Goal: Task Accomplishment & Management: Manage account settings

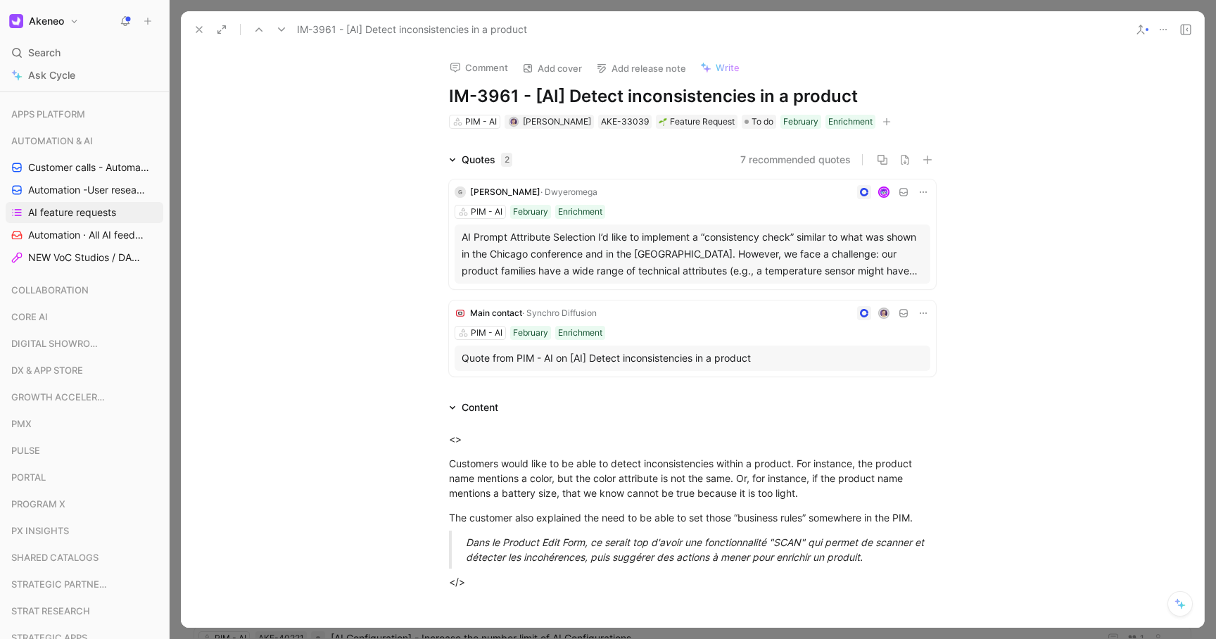
scroll to position [704, 0]
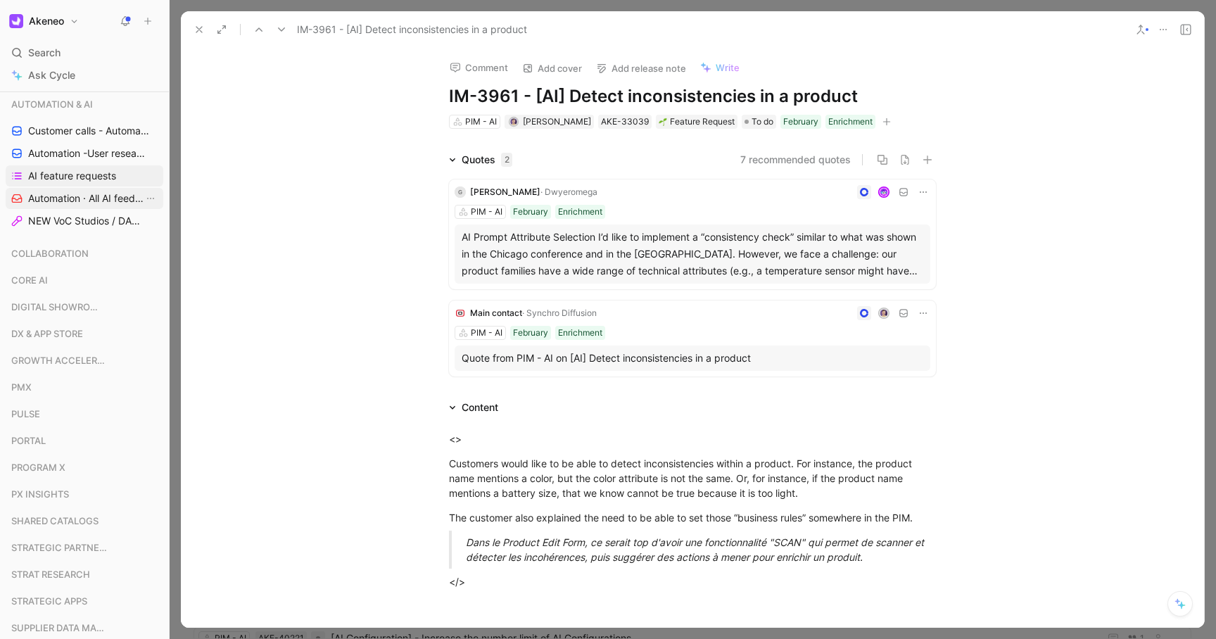
click at [69, 193] on span "Automation · All AI feedbacks" at bounding box center [85, 198] width 115 height 14
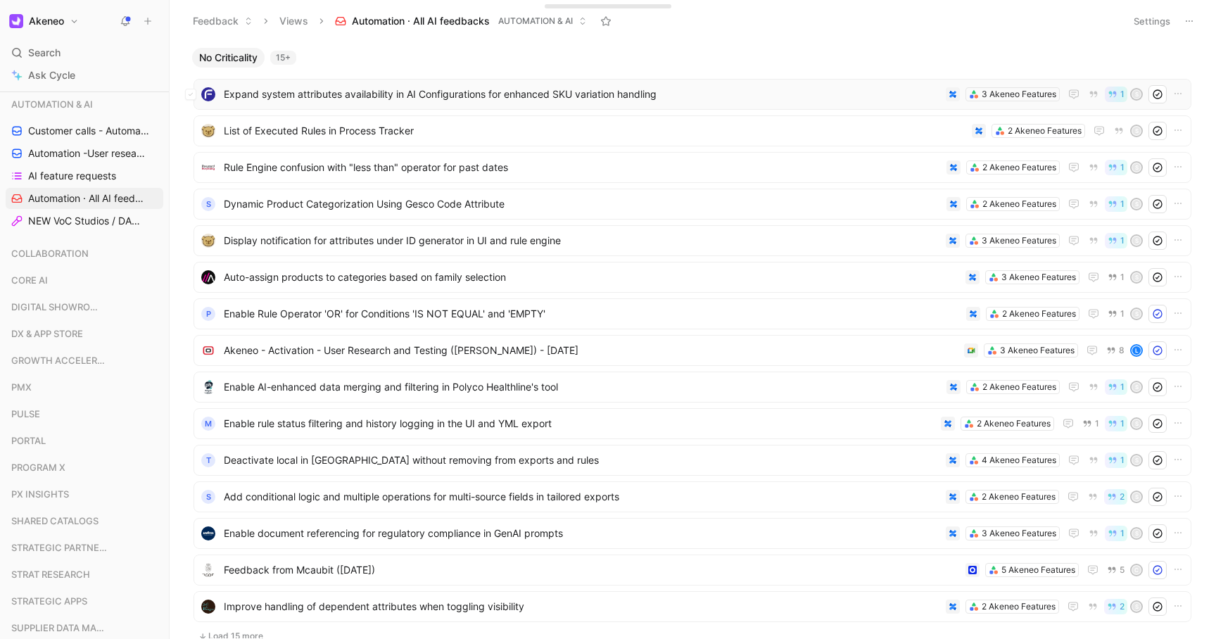
click at [826, 90] on span "Expand system attributes availability in AI Configurations for enhanced SKU var…" at bounding box center [582, 94] width 716 height 17
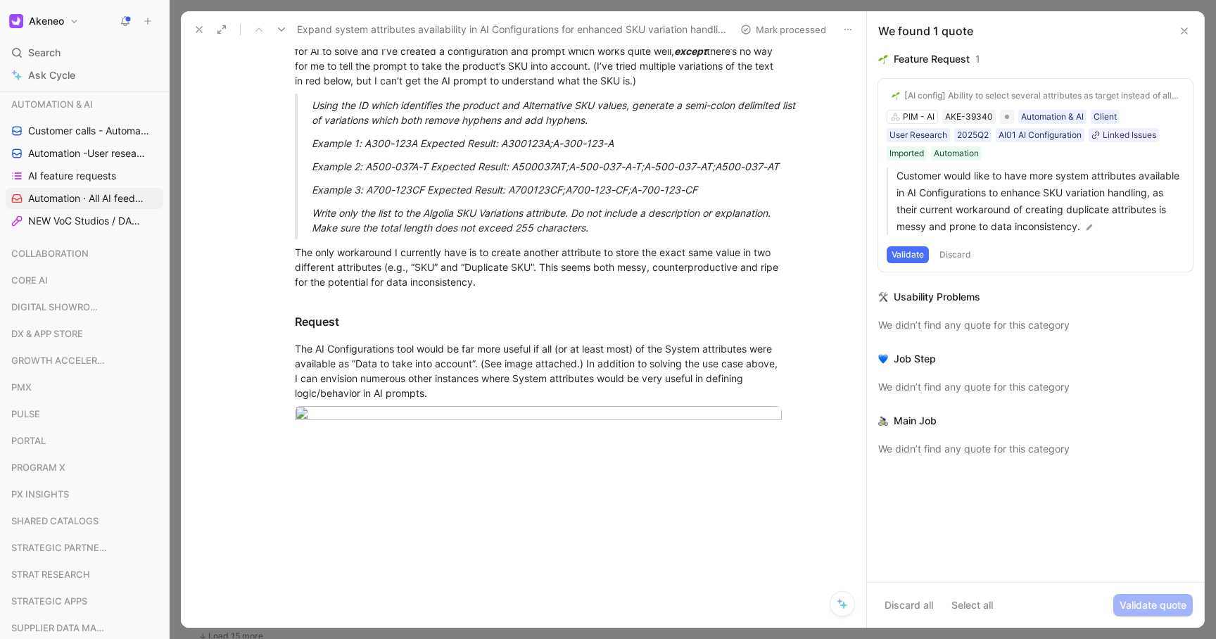
scroll to position [564, 0]
click at [997, 94] on div "[AI config] Ability to select several attributes as target instead of all or one" at bounding box center [1041, 95] width 275 height 11
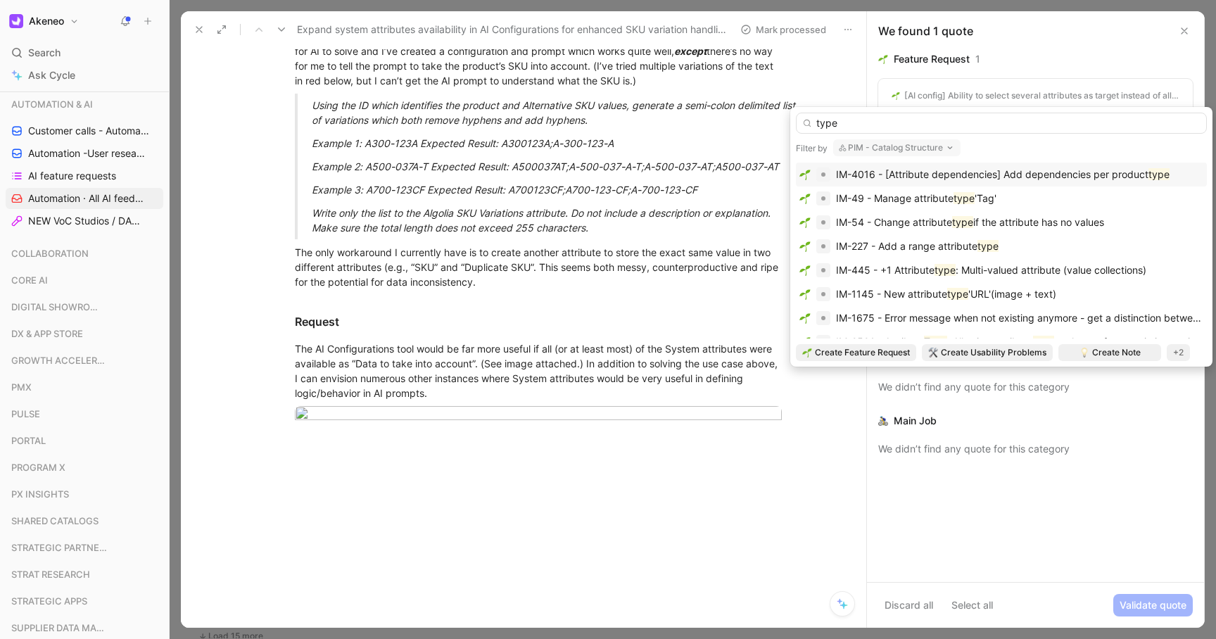
type input "type"
click at [904, 149] on button "PIM - Catalog Structure" at bounding box center [896, 147] width 127 height 17
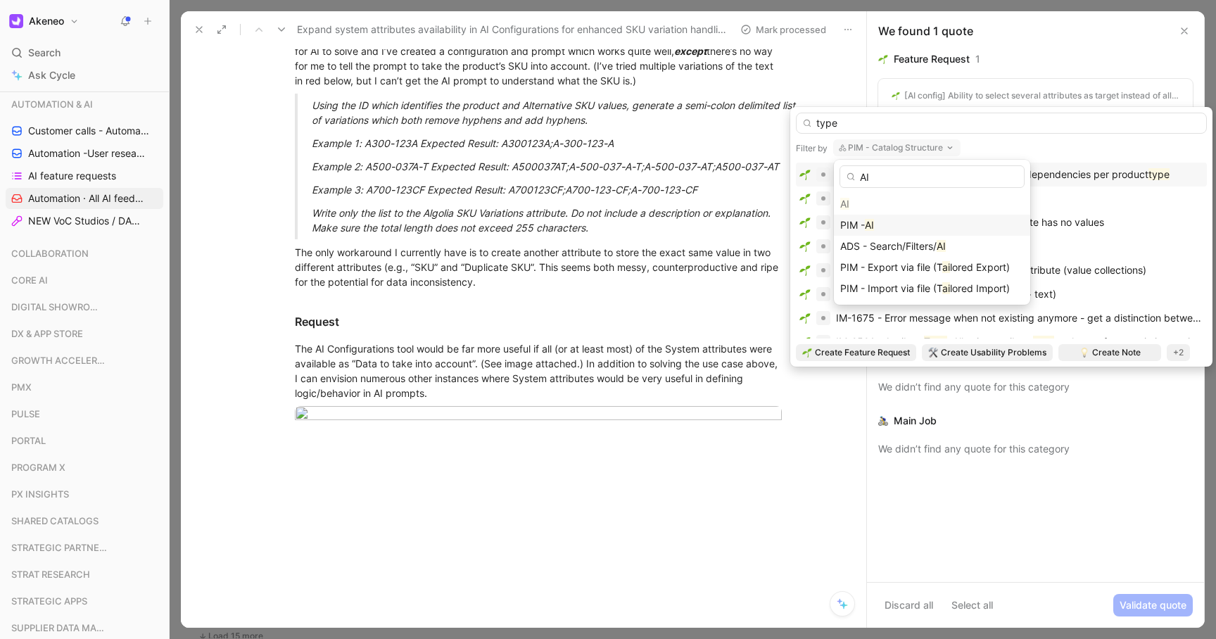
type input "AI"
click at [899, 216] on div "PIM - AI" at bounding box center [932, 225] width 196 height 21
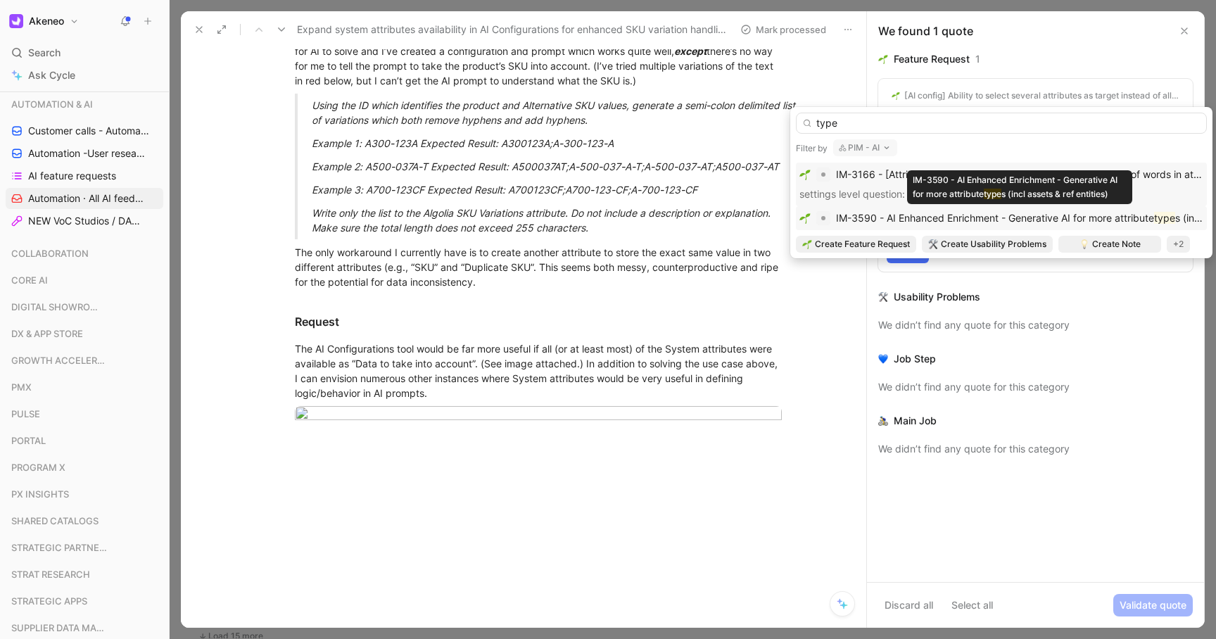
click at [1045, 224] on div "IM-3590 - AI Enhanced Enrichment - Generative AI for more attribute type s (inc…" at bounding box center [1019, 218] width 367 height 17
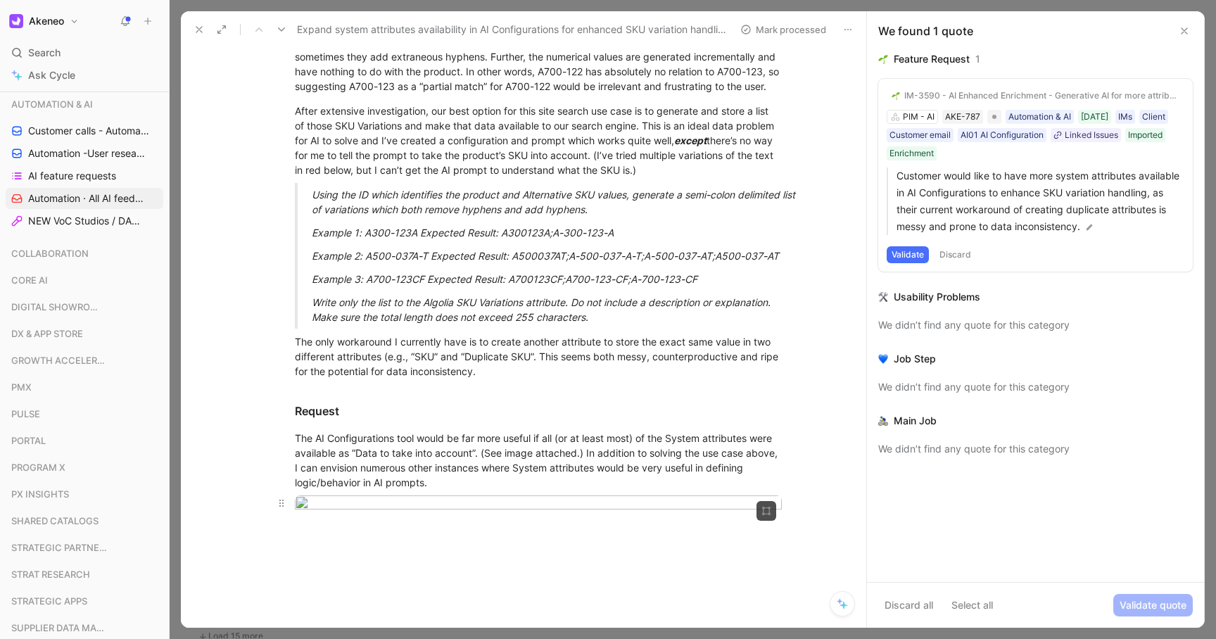
scroll to position [452, 0]
click at [915, 253] on button "Validate" at bounding box center [908, 254] width 42 height 17
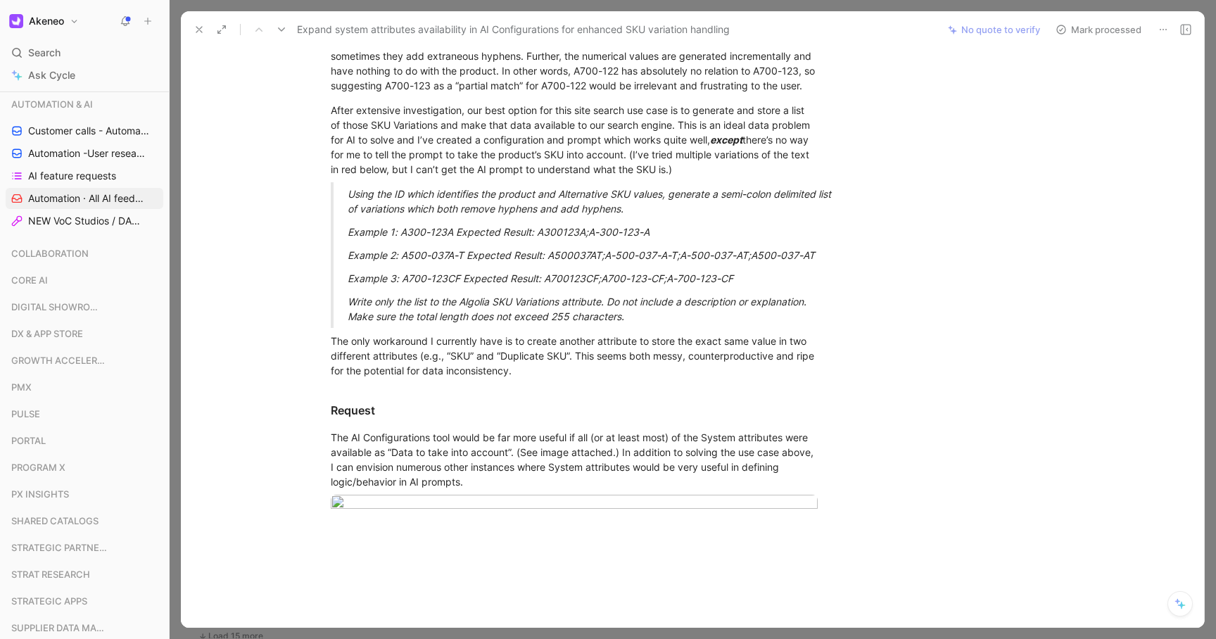
click at [1101, 25] on button "Mark processed" at bounding box center [1098, 30] width 99 height 20
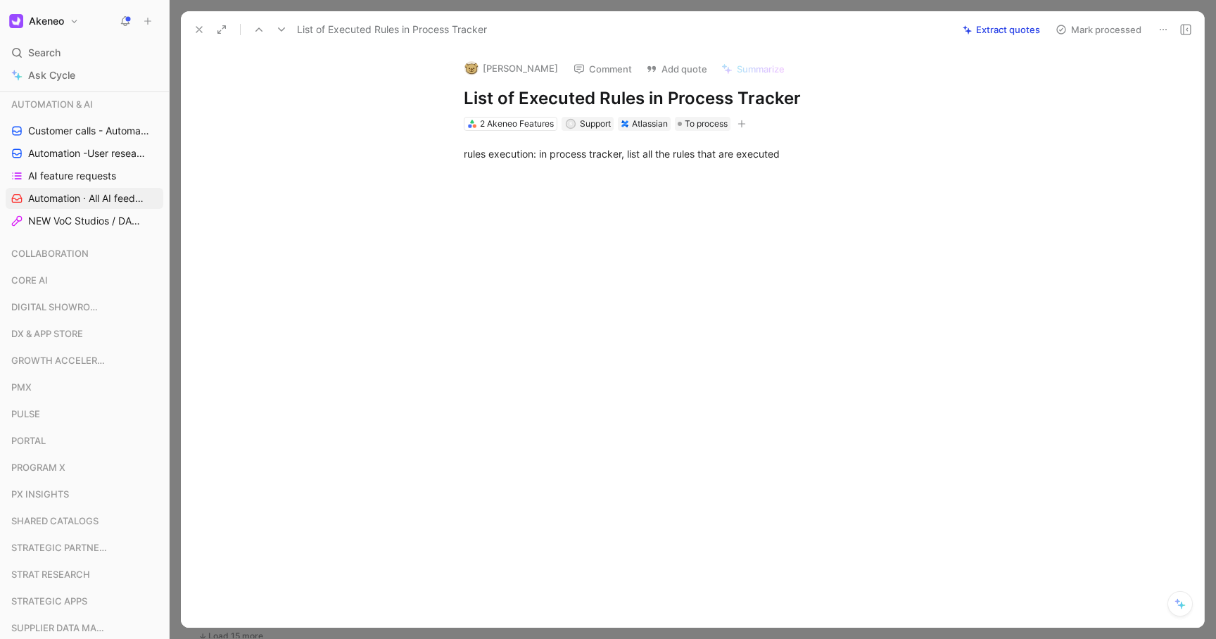
click at [196, 27] on use at bounding box center [199, 30] width 6 height 6
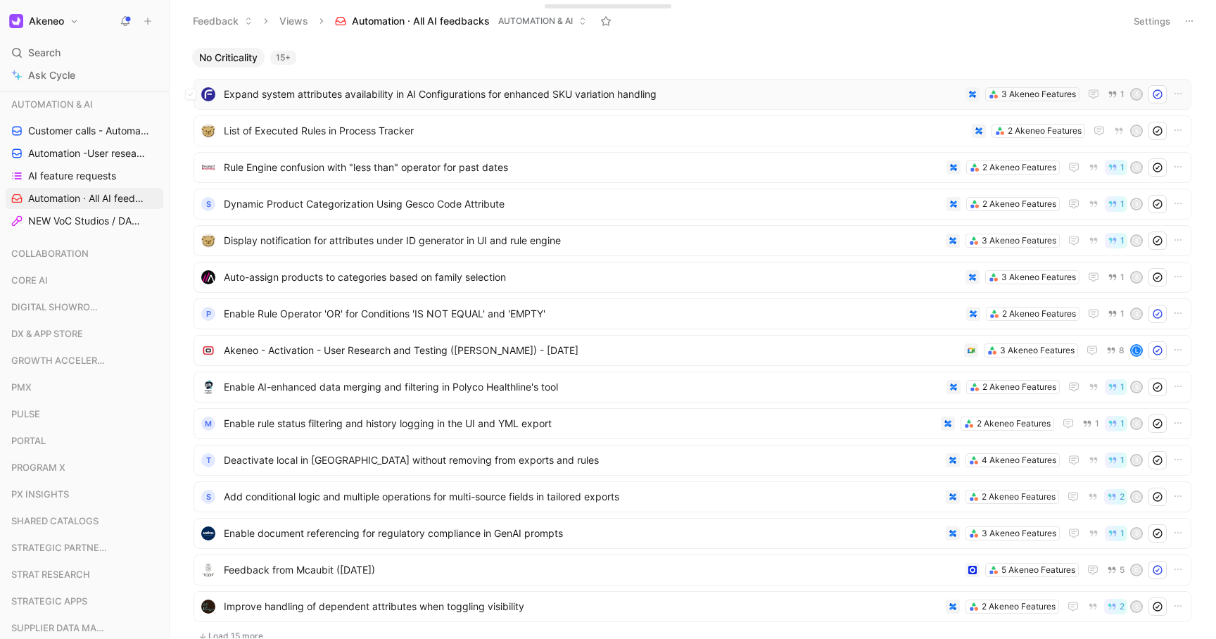
click at [574, 94] on span "Expand system attributes availability in AI Configurations for enhanced SKU var…" at bounding box center [592, 94] width 736 height 17
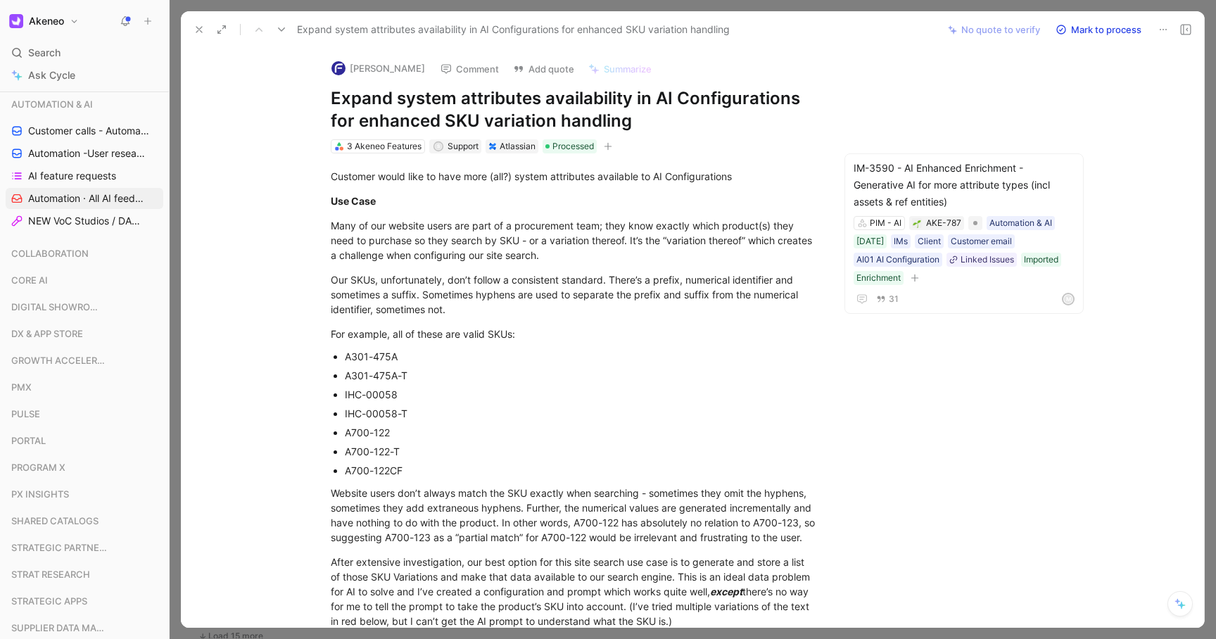
click at [198, 24] on icon at bounding box center [199, 29] width 11 height 11
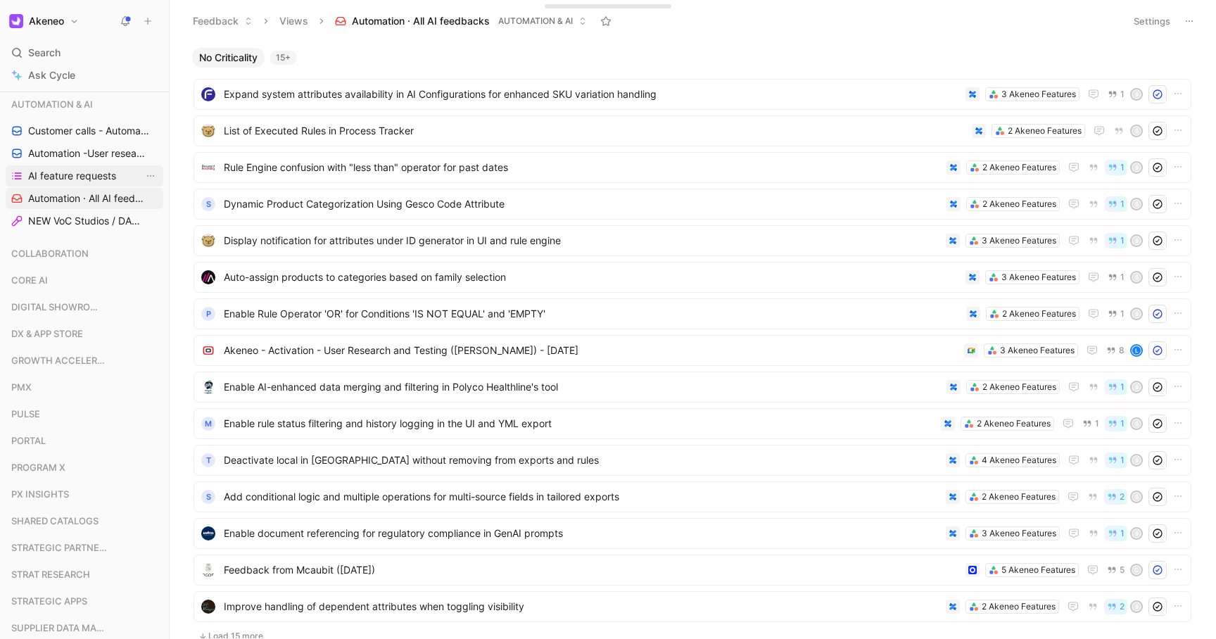
click at [77, 179] on span "AI feature requests" at bounding box center [72, 176] width 88 height 14
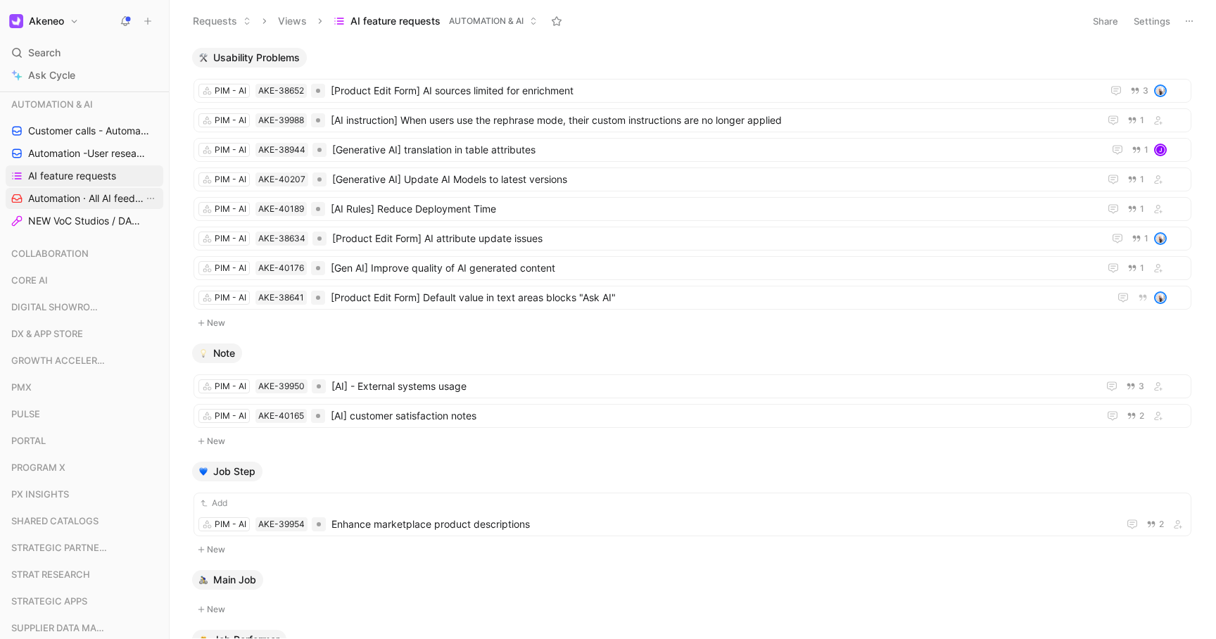
click at [100, 201] on span "Automation · All AI feedbacks" at bounding box center [85, 198] width 115 height 14
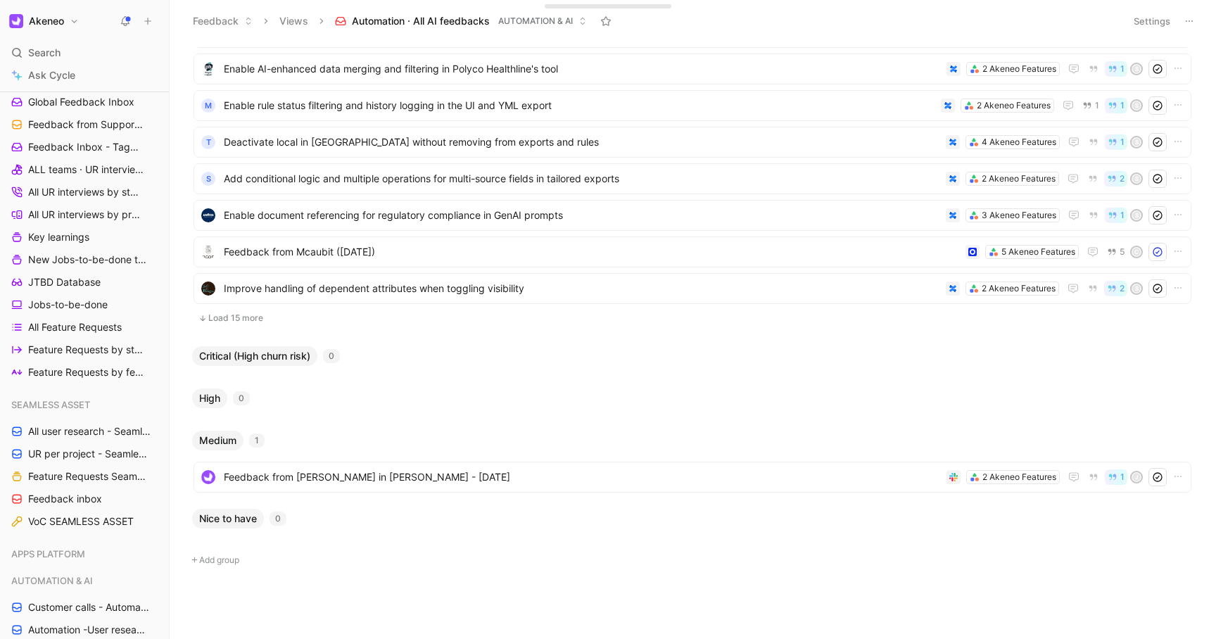
scroll to position [266, 0]
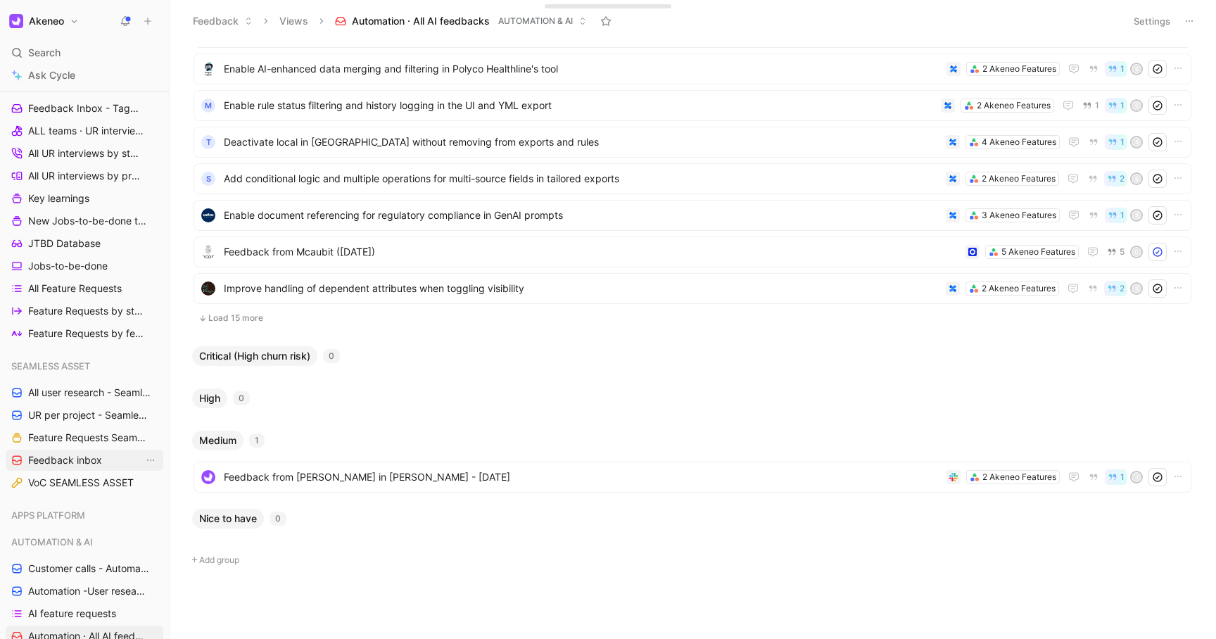
click at [61, 459] on span "Feedback inbox" at bounding box center [65, 460] width 74 height 14
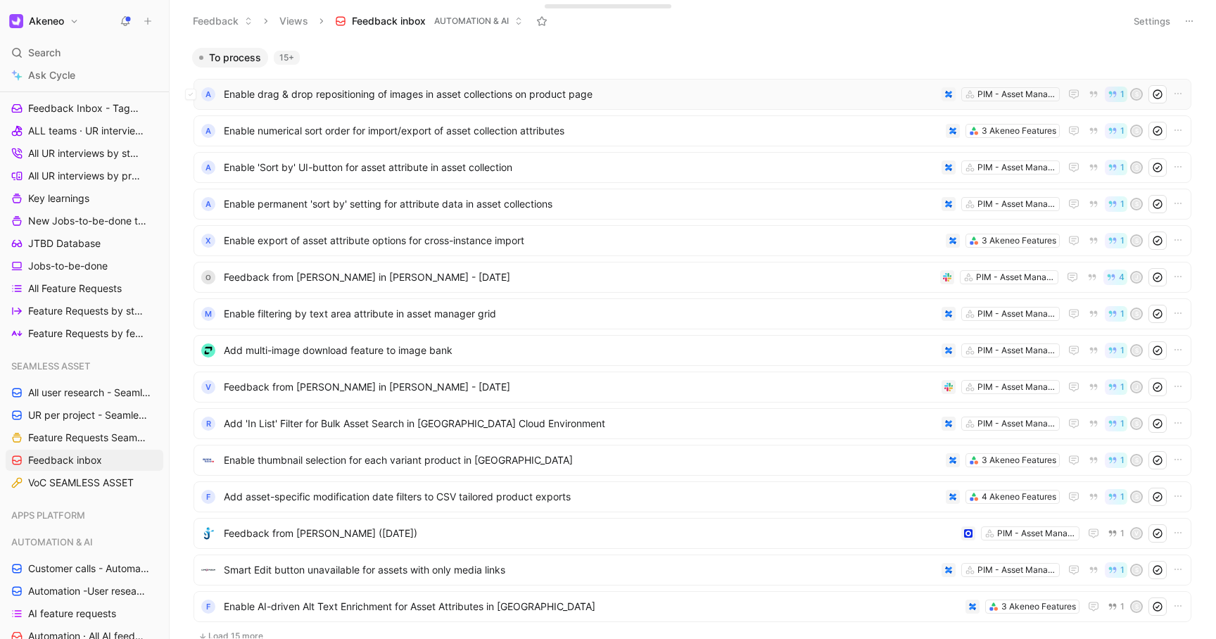
click at [403, 94] on span "Enable drag & drop repositioning of images in asset collections on product page" at bounding box center [580, 94] width 712 height 17
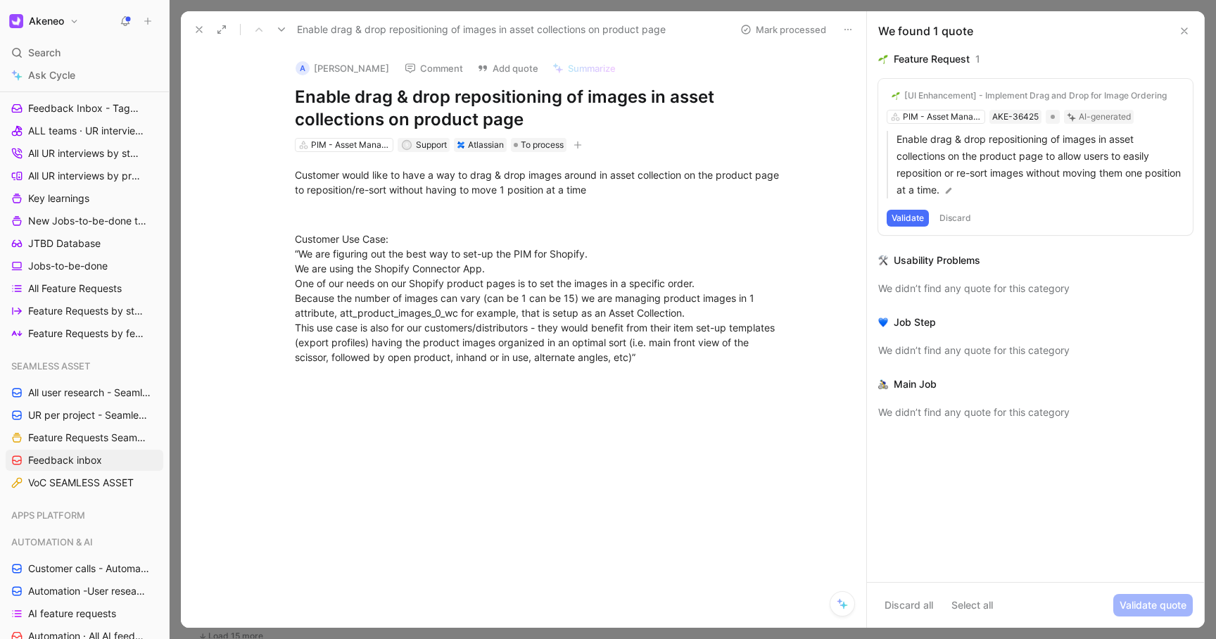
click at [899, 218] on button "Validate" at bounding box center [908, 218] width 42 height 17
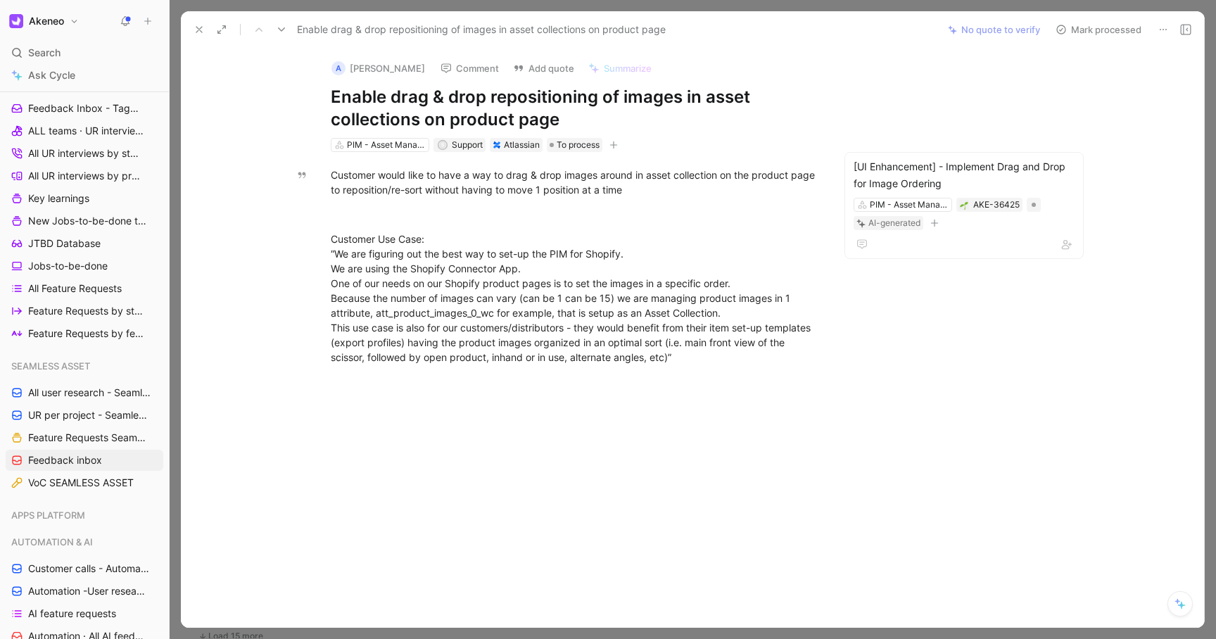
click at [1085, 23] on button "Mark processed" at bounding box center [1098, 30] width 99 height 20
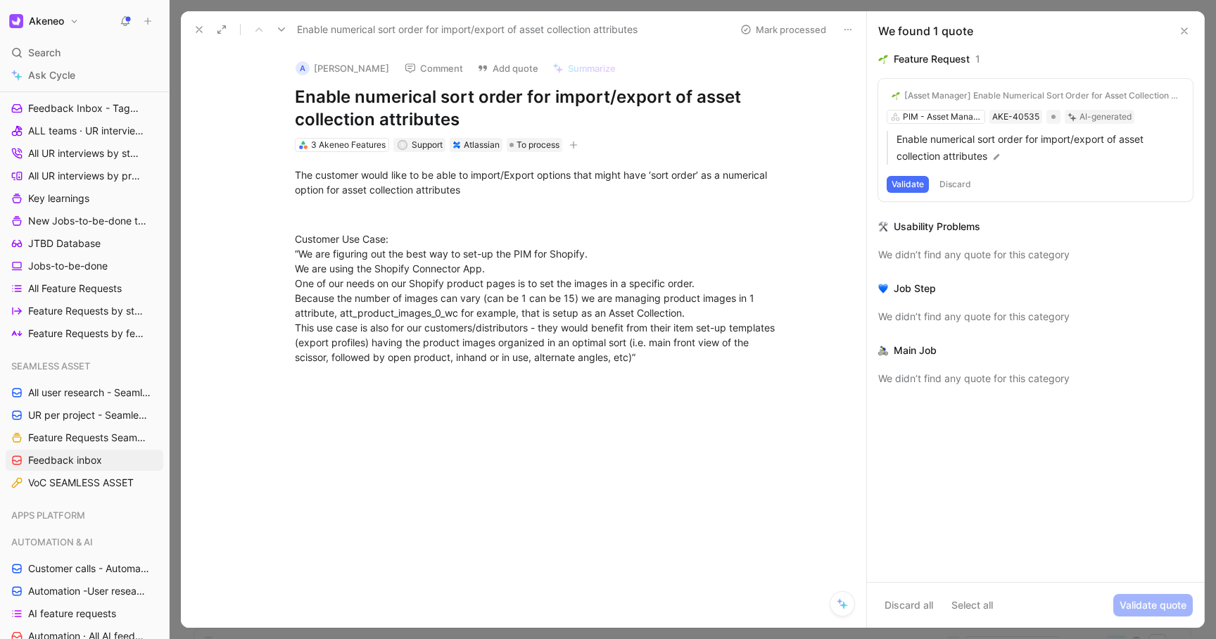
click at [909, 184] on button "Validate" at bounding box center [908, 184] width 42 height 17
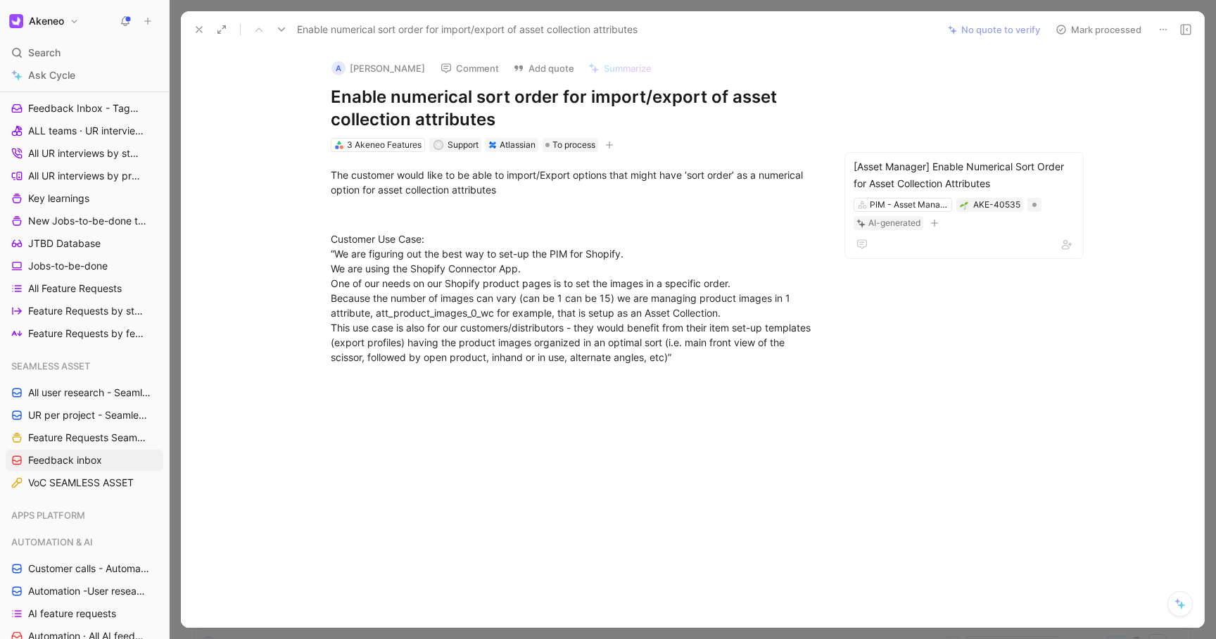
click at [1081, 27] on button "Mark processed" at bounding box center [1098, 30] width 99 height 20
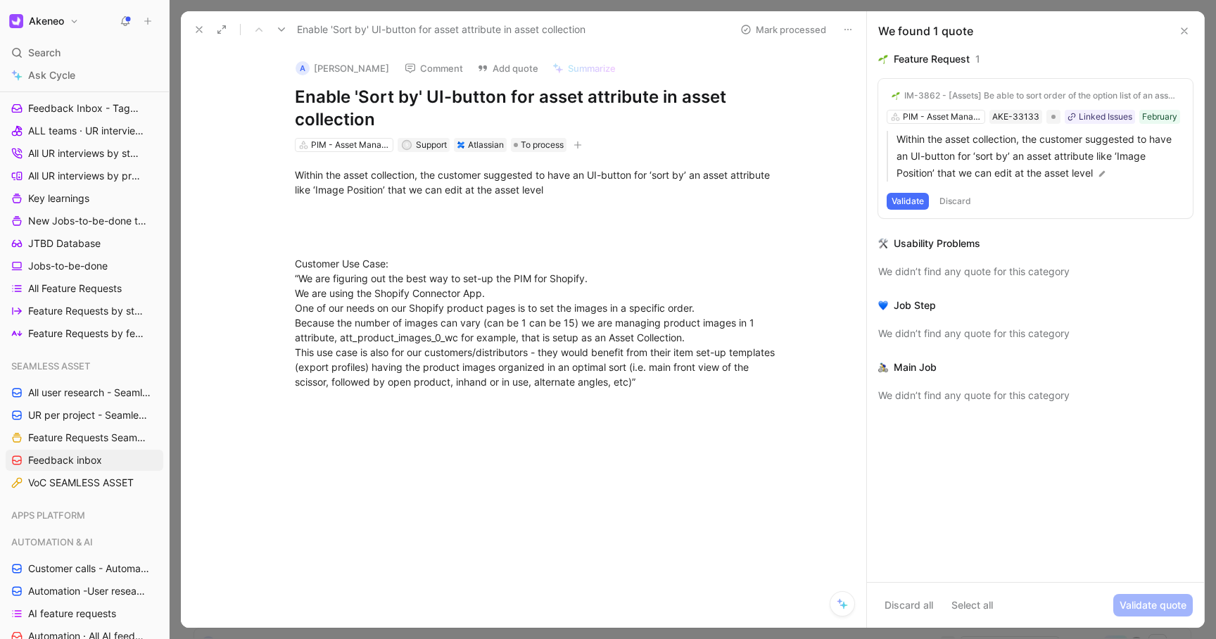
click at [907, 197] on button "Validate" at bounding box center [908, 201] width 42 height 17
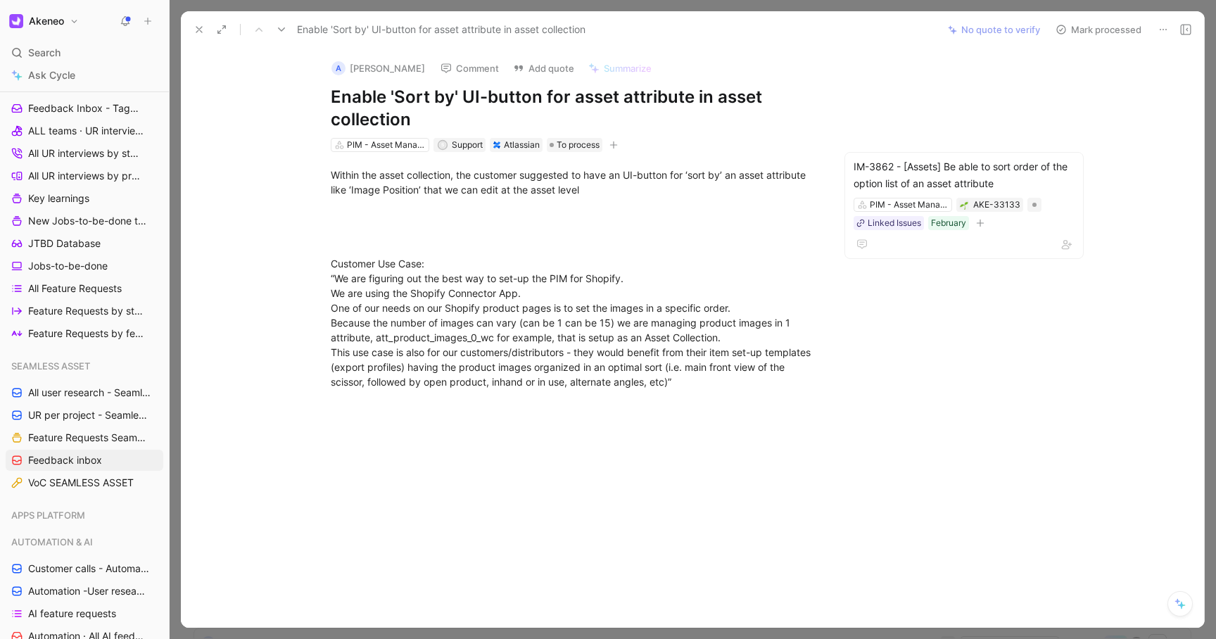
click at [1098, 30] on button "Mark processed" at bounding box center [1098, 30] width 99 height 20
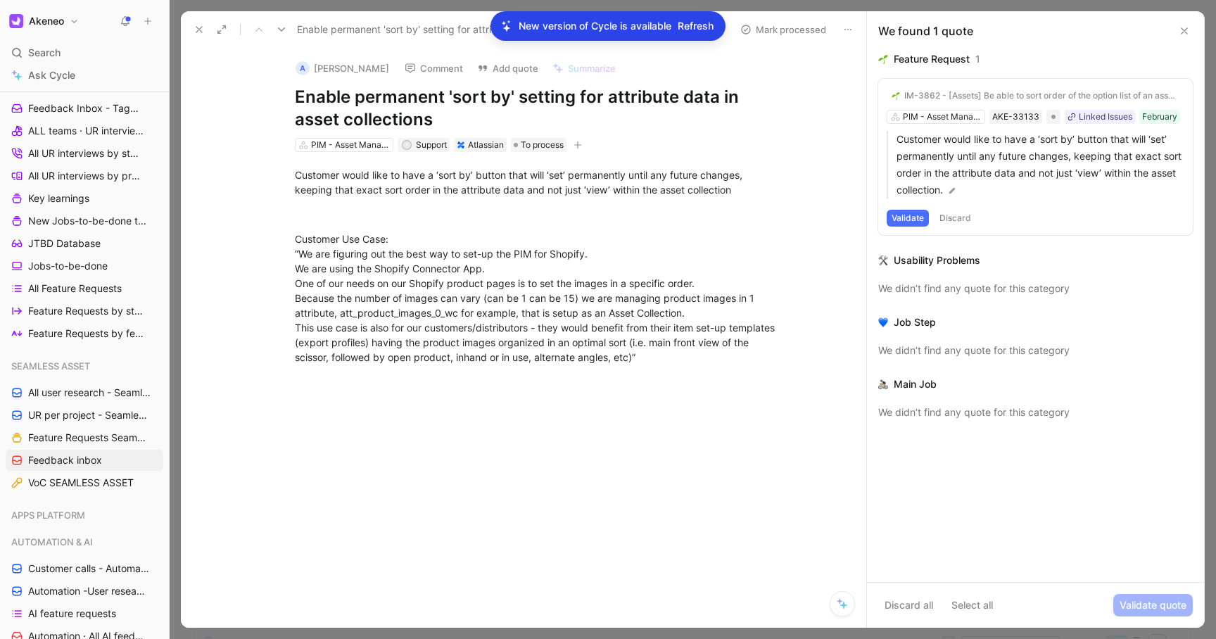
click at [909, 215] on button "Validate" at bounding box center [908, 218] width 42 height 17
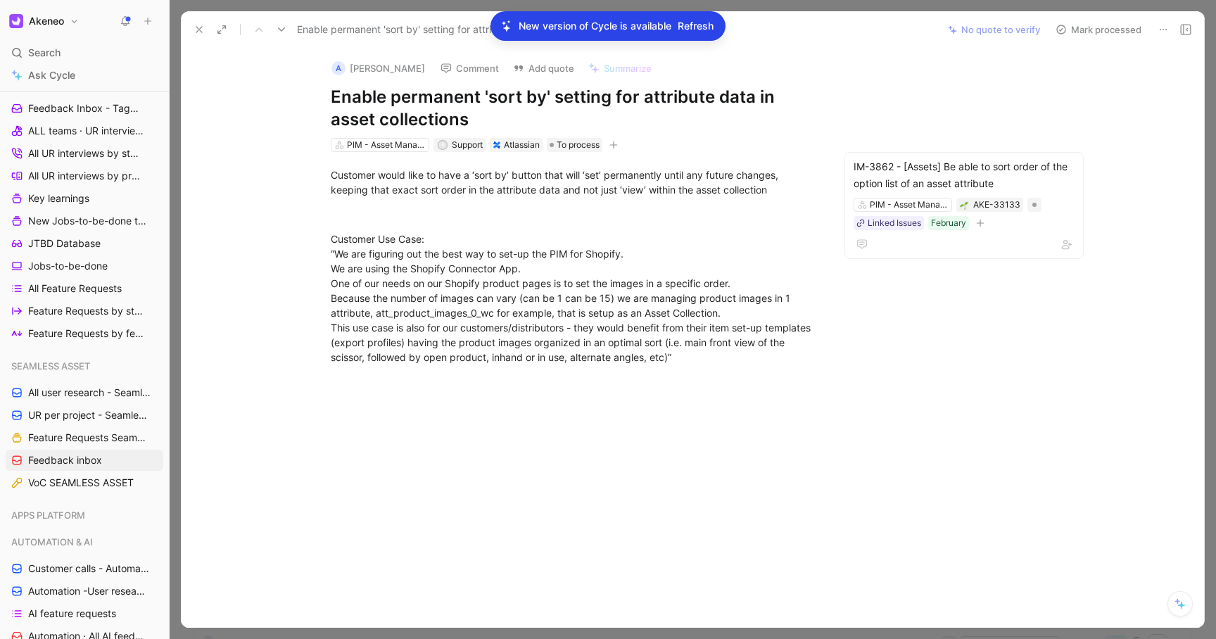
click at [1082, 35] on button "Mark processed" at bounding box center [1098, 30] width 99 height 20
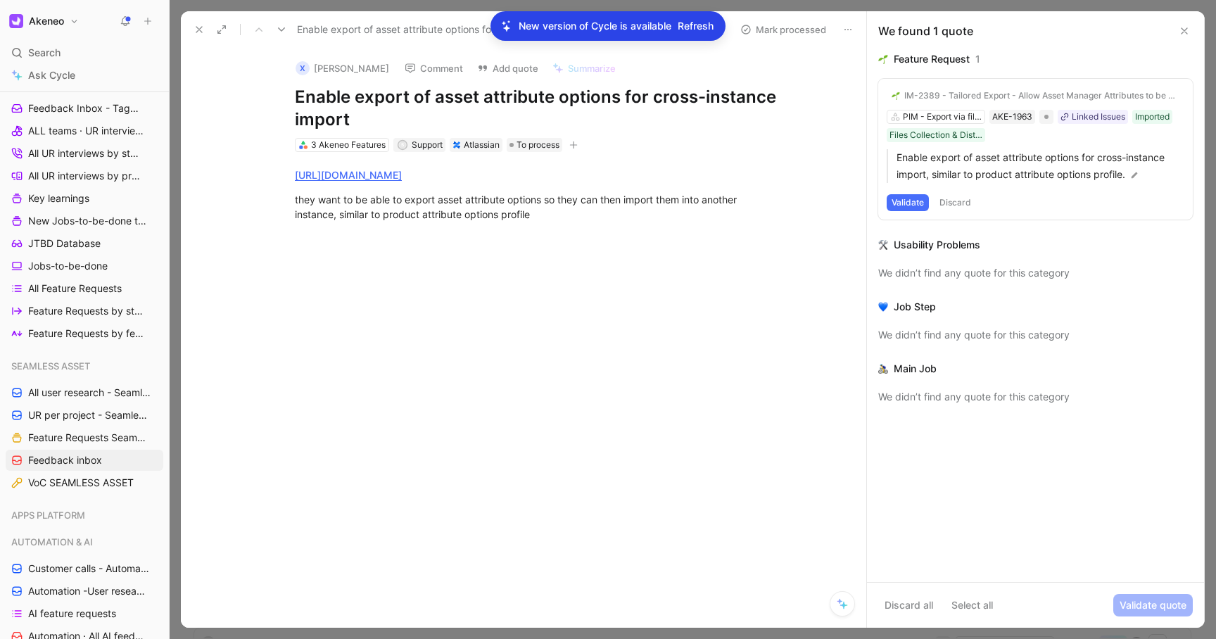
click at [900, 201] on button "Validate" at bounding box center [908, 202] width 42 height 17
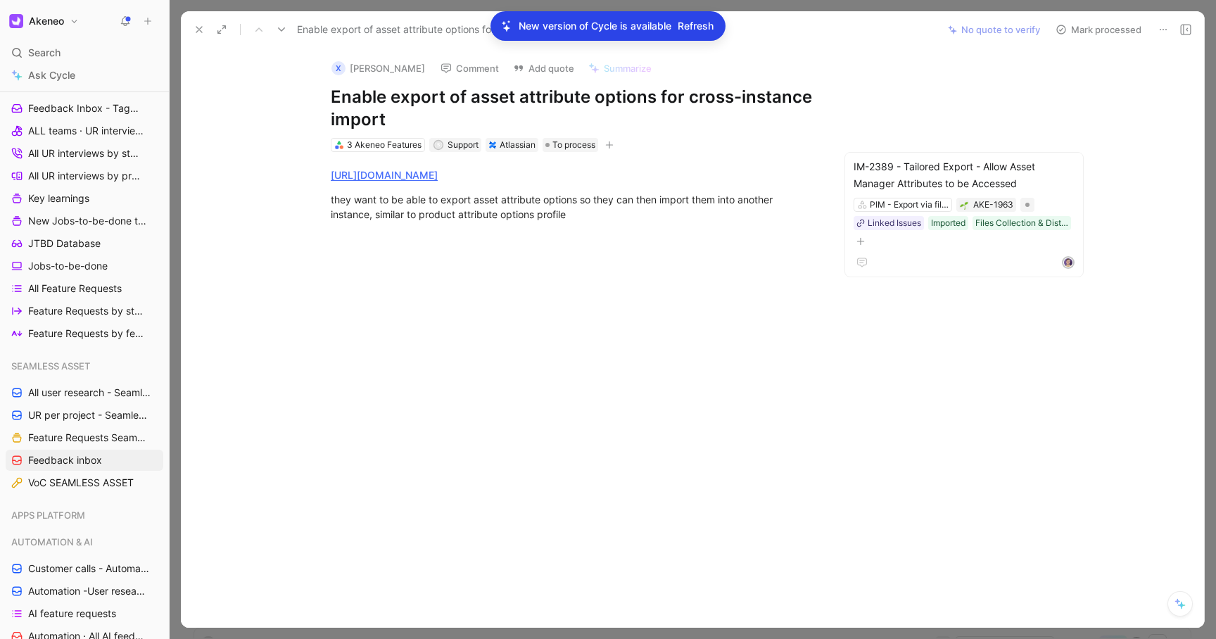
click at [197, 30] on icon at bounding box center [199, 29] width 11 height 11
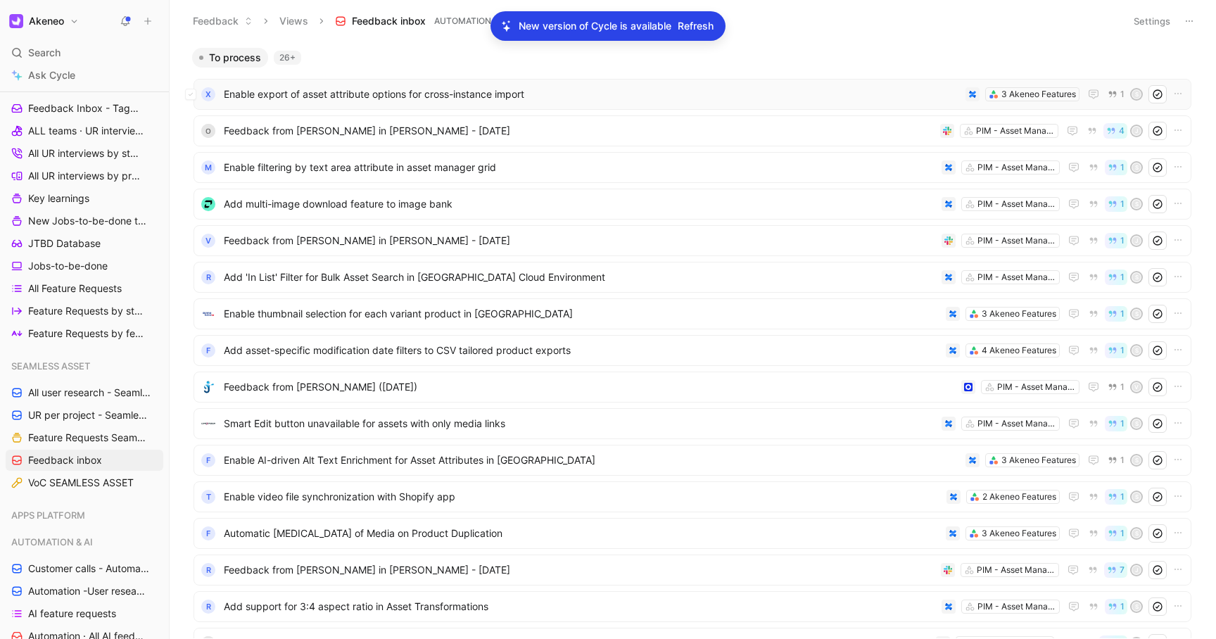
click at [470, 94] on span "Enable export of asset attribute options for cross-instance import" at bounding box center [592, 94] width 736 height 17
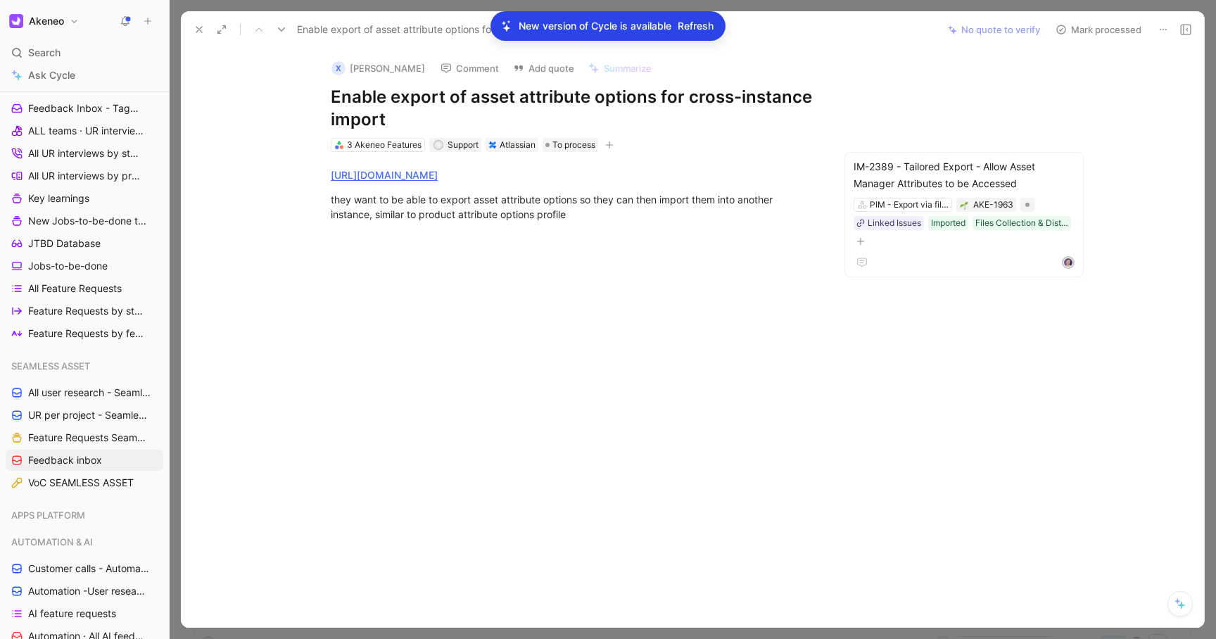
click at [1077, 30] on button "Mark processed" at bounding box center [1098, 30] width 99 height 20
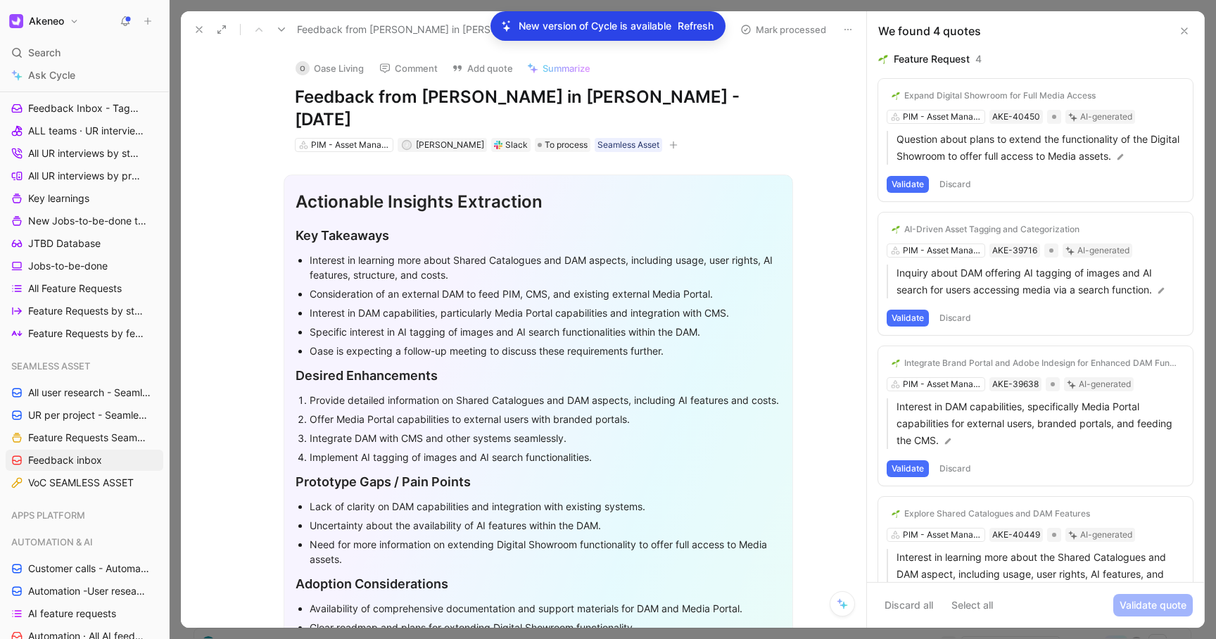
click at [198, 25] on icon at bounding box center [199, 29] width 11 height 11
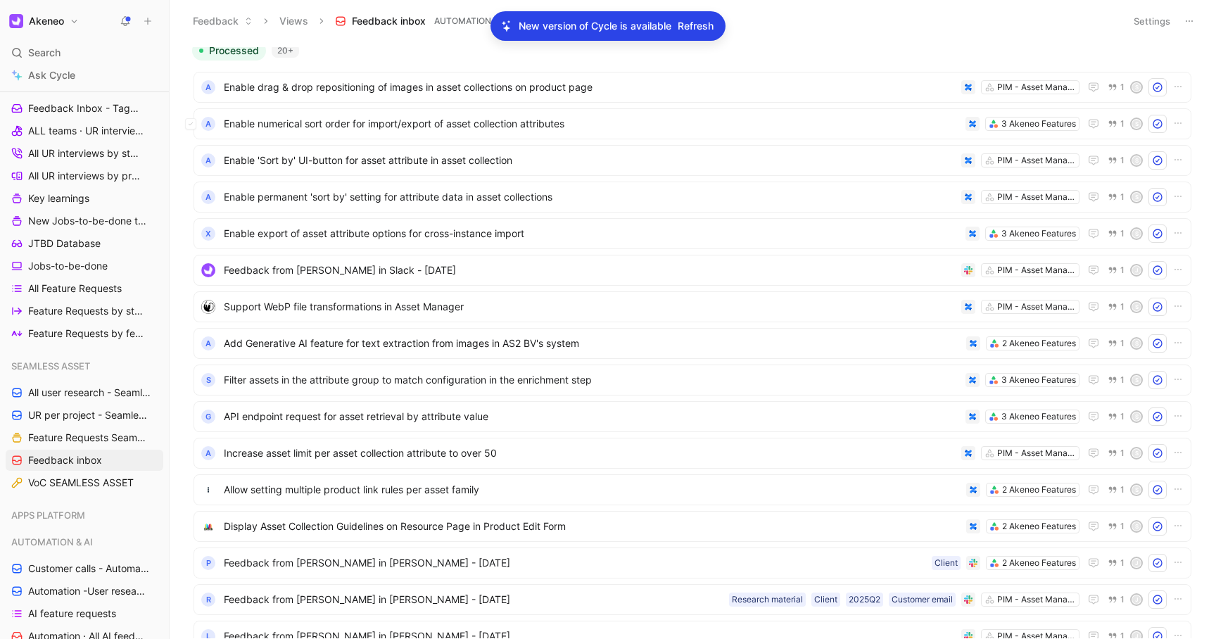
scroll to position [1270, 0]
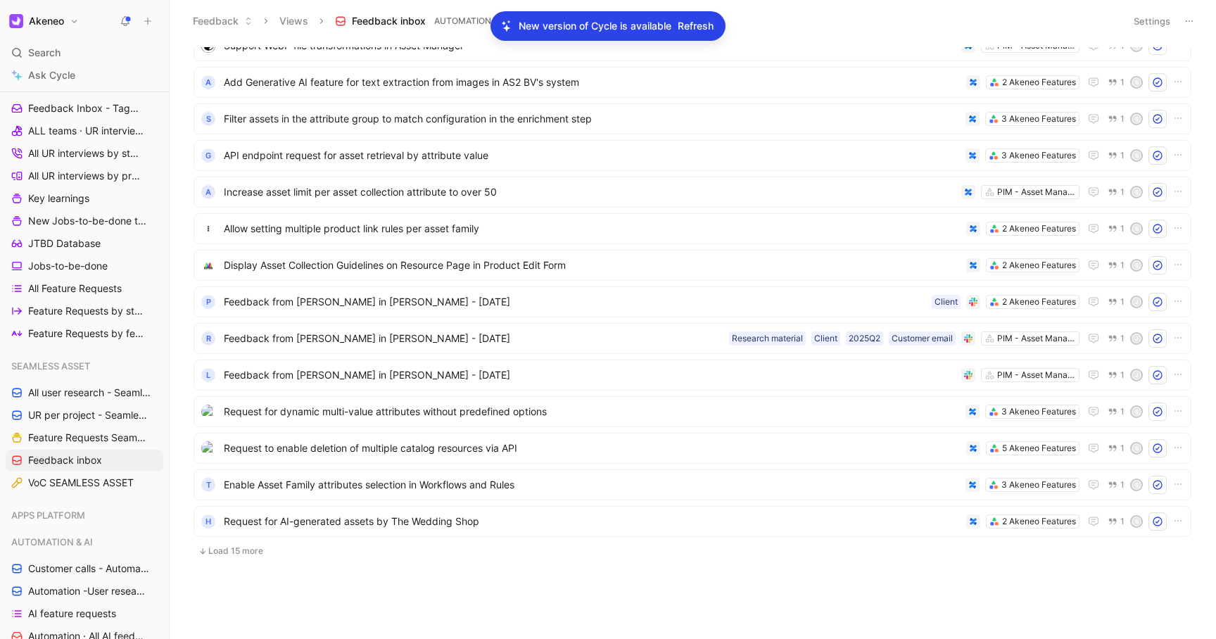
click at [230, 548] on button "Load 15 more" at bounding box center [693, 551] width 998 height 17
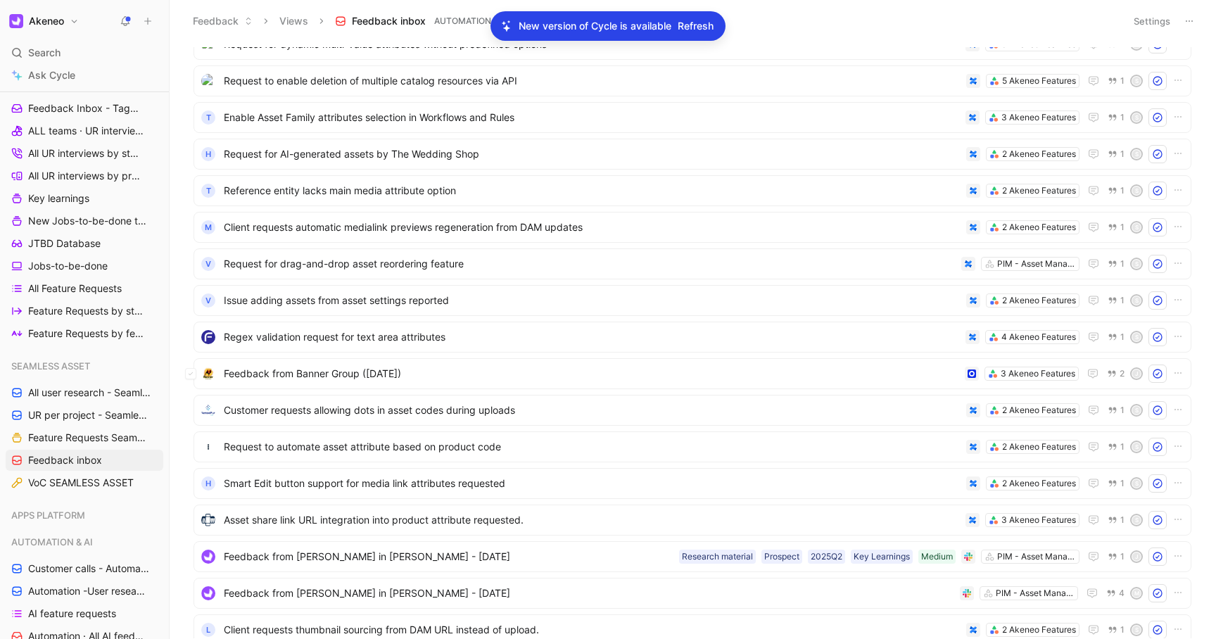
scroll to position [1819, 0]
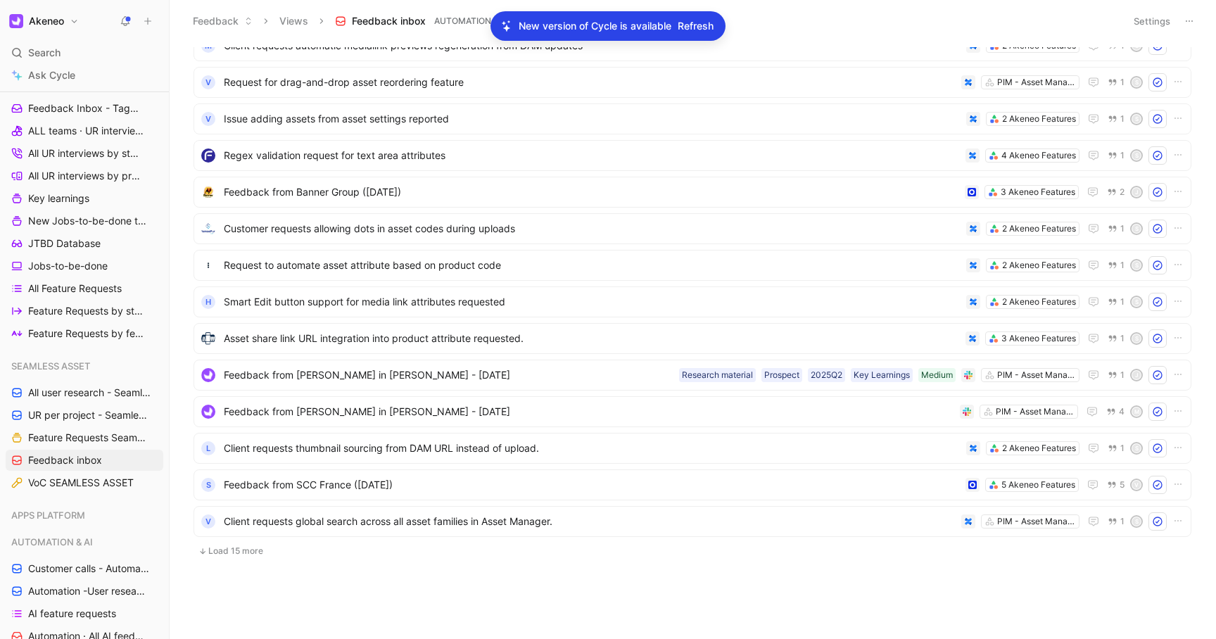
click at [225, 550] on button "Load 15 more" at bounding box center [693, 551] width 998 height 17
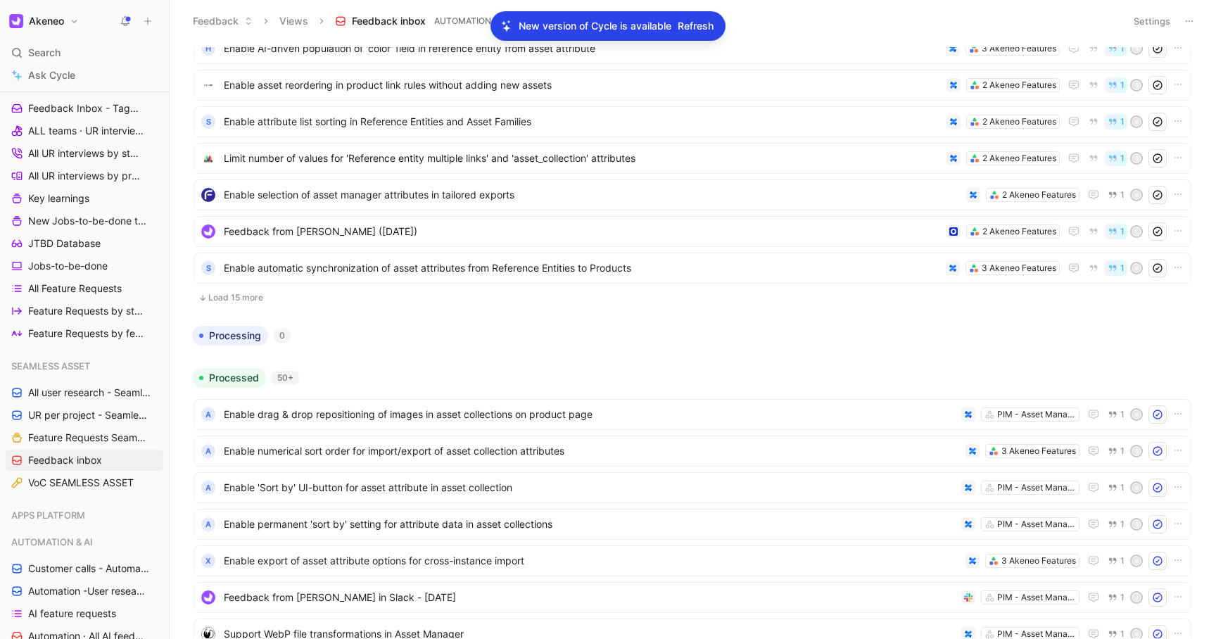
scroll to position [705, 0]
click at [260, 297] on button "Load 15 more" at bounding box center [693, 297] width 998 height 17
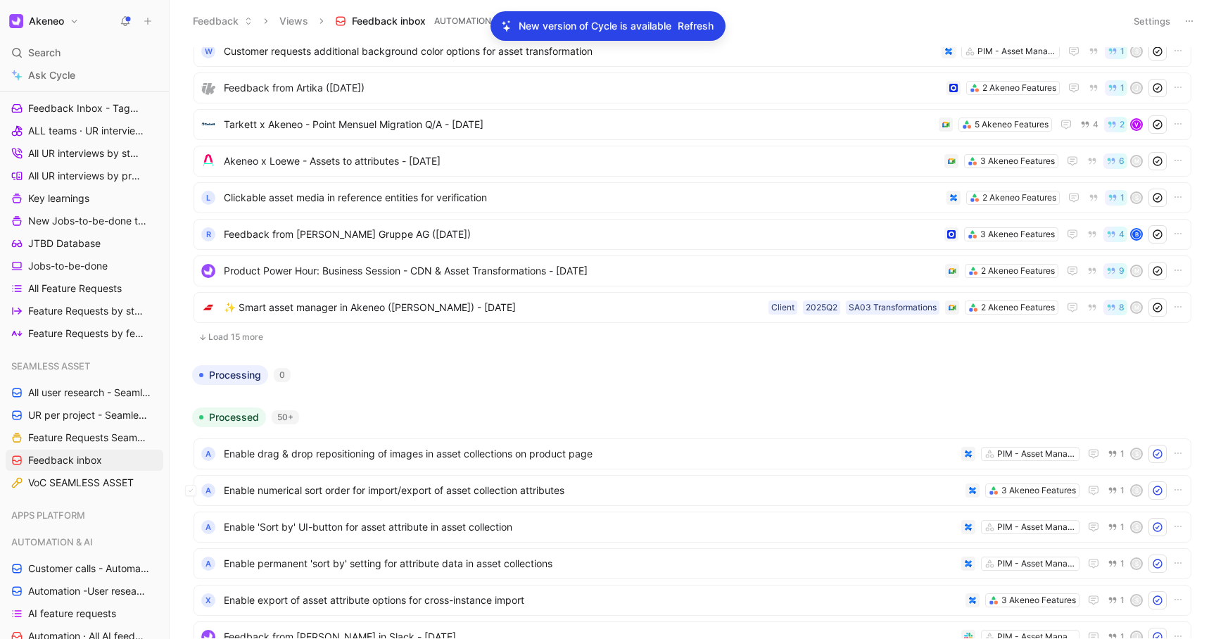
scroll to position [1353, 0]
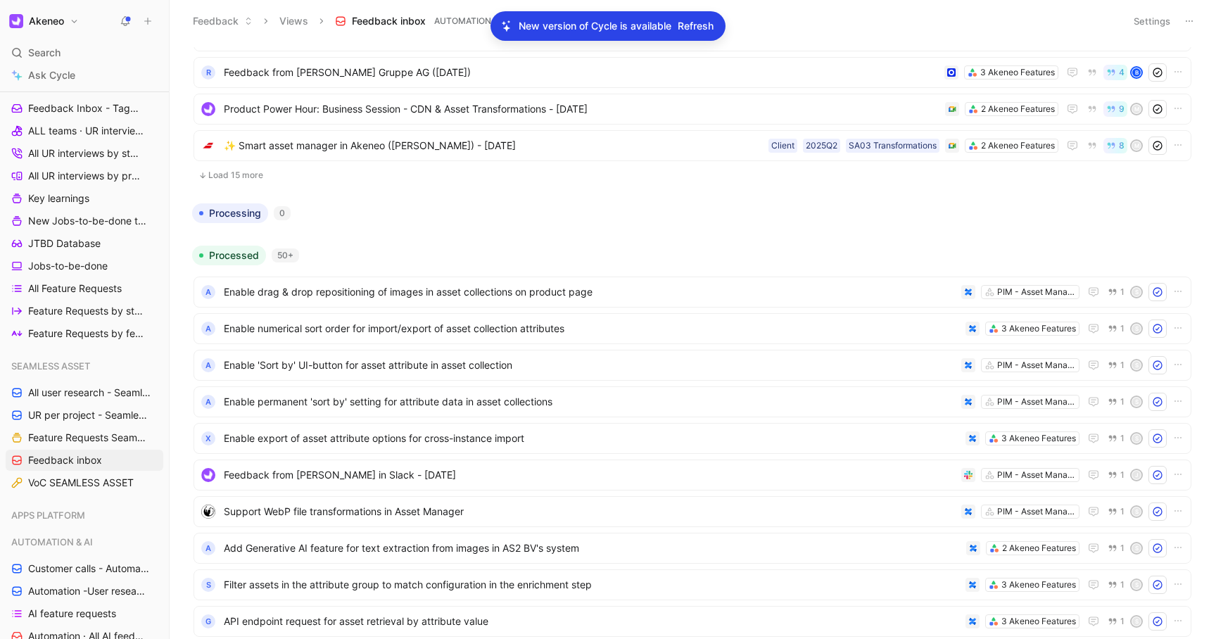
click at [253, 171] on button "Load 15 more" at bounding box center [693, 175] width 998 height 17
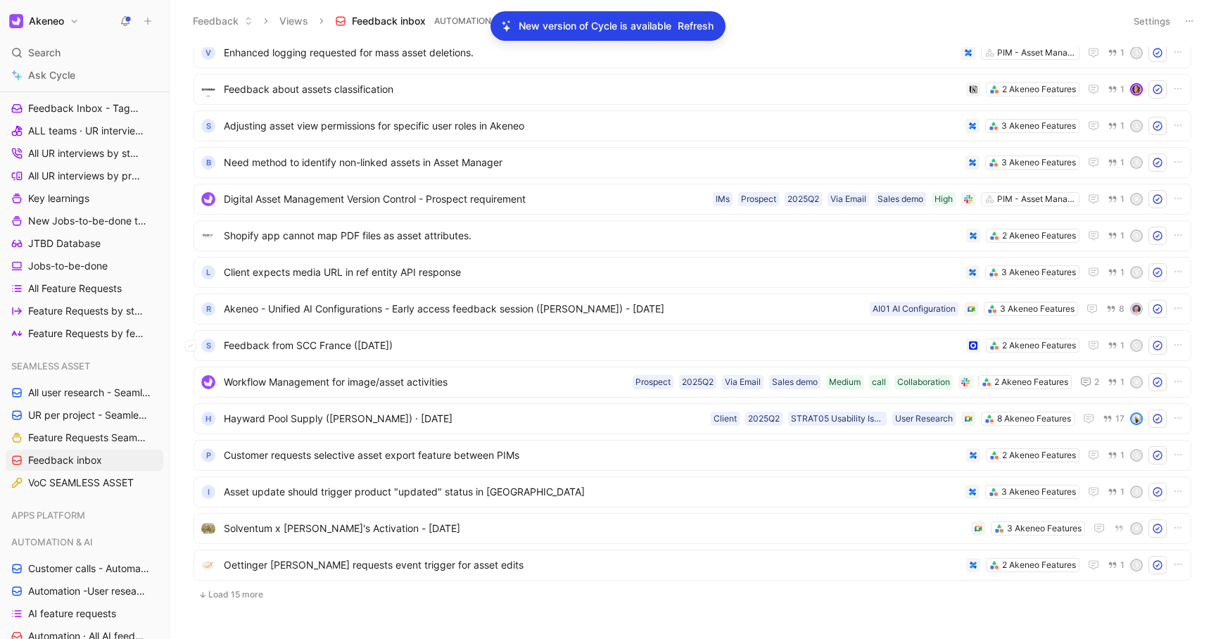
scroll to position [3466, 0]
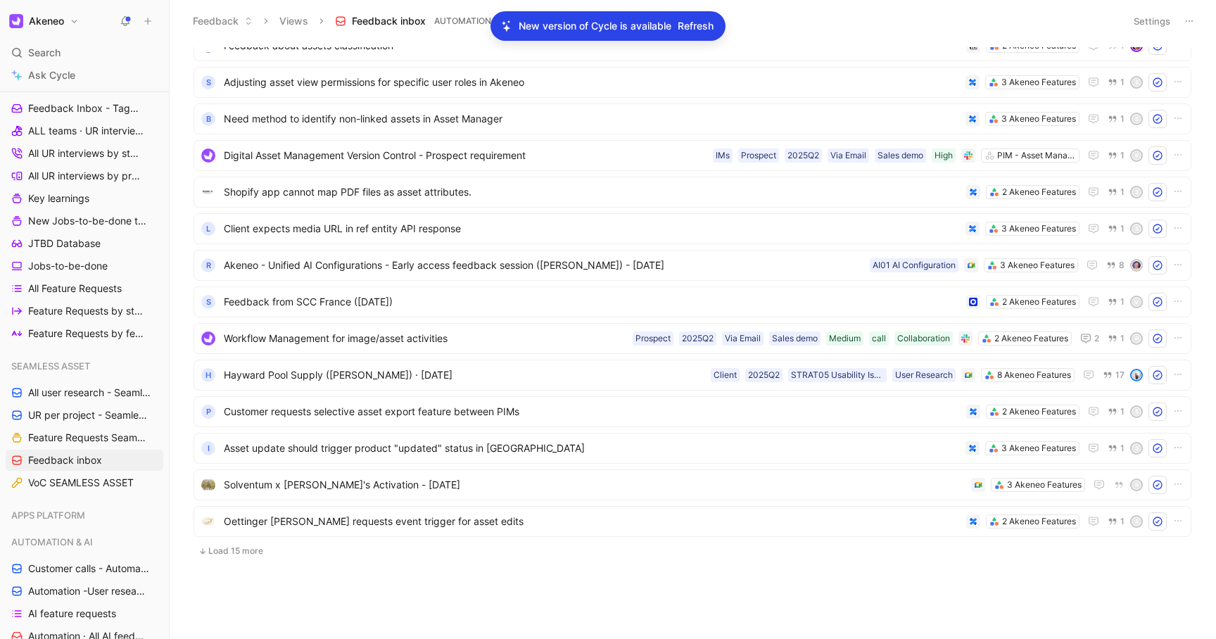
click at [240, 554] on button "Load 15 more" at bounding box center [693, 551] width 998 height 17
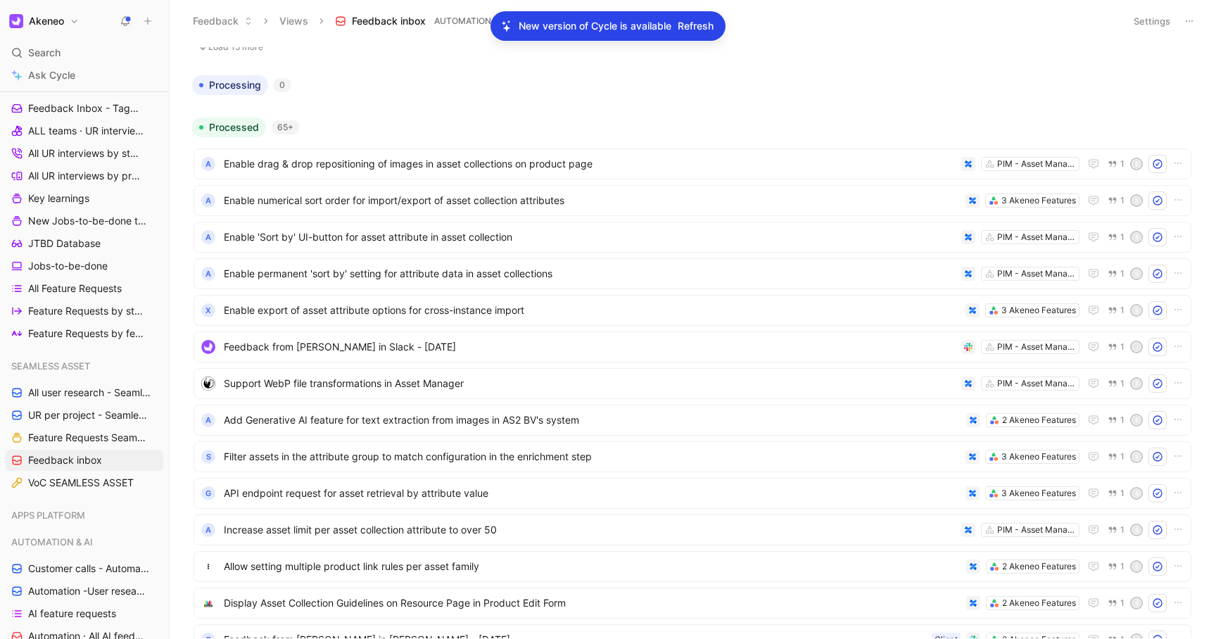
scroll to position [1689, 0]
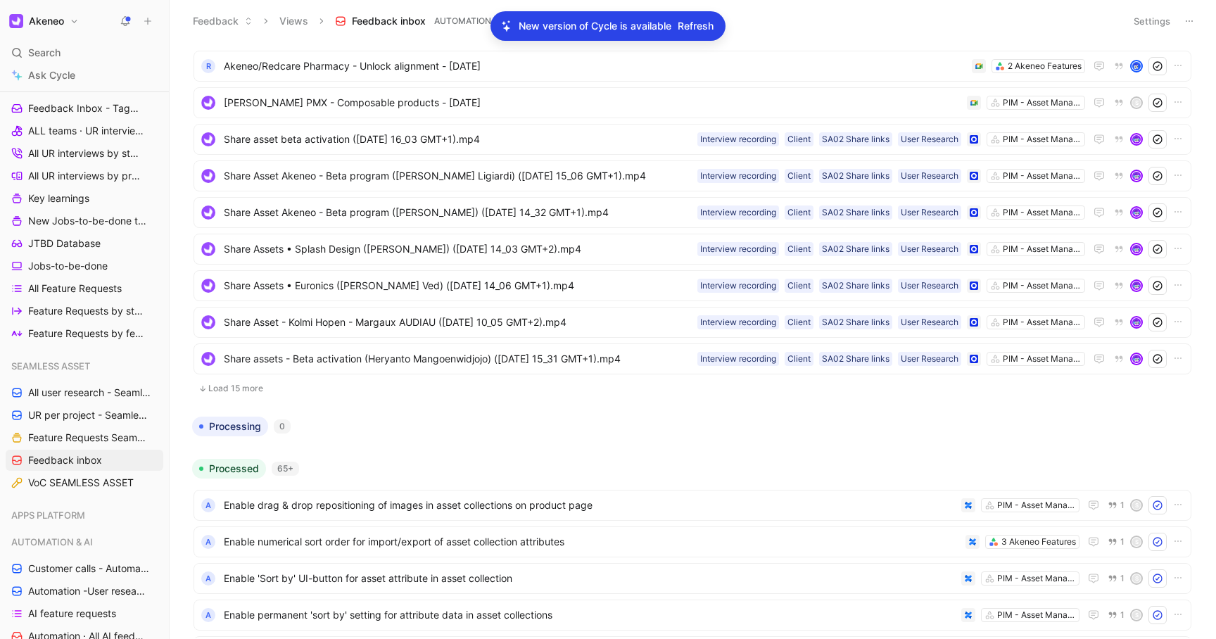
click at [262, 393] on button "Load 15 more" at bounding box center [693, 388] width 998 height 17
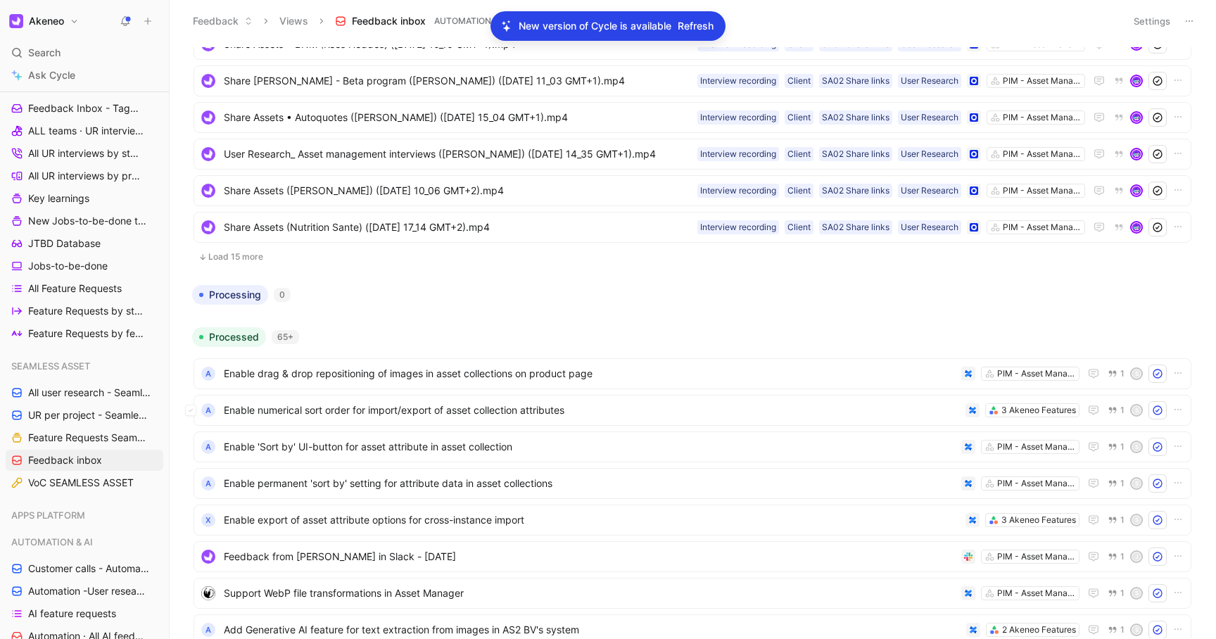
scroll to position [2391, 0]
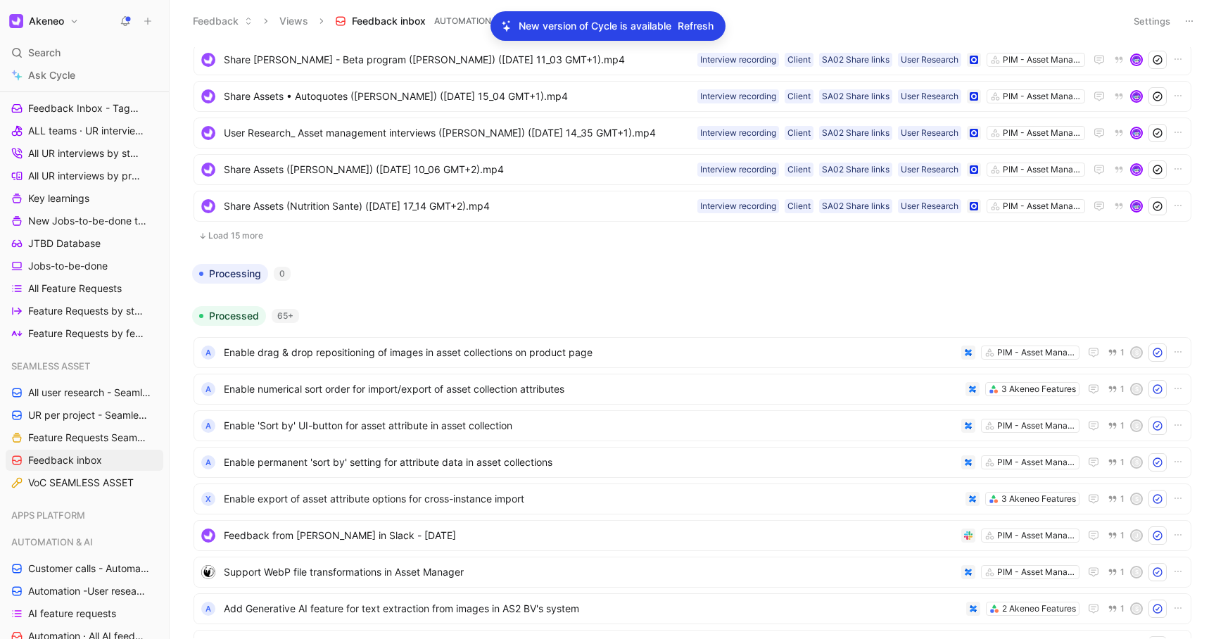
click at [254, 236] on button "Load 15 more" at bounding box center [693, 235] width 998 height 17
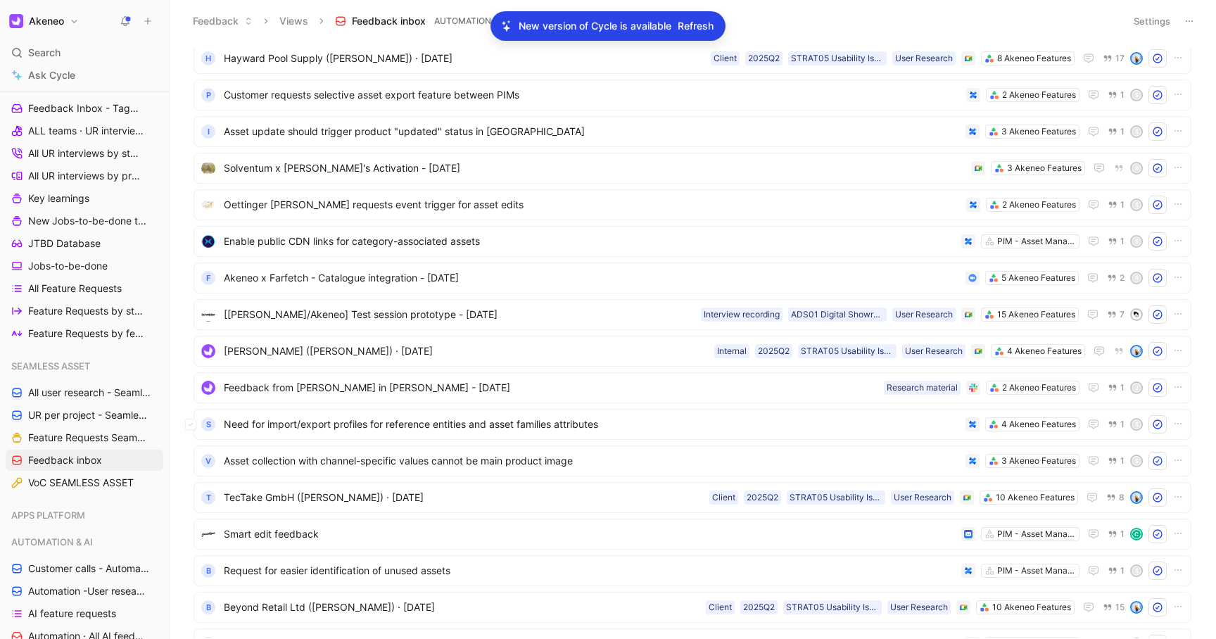
scroll to position [4977, 0]
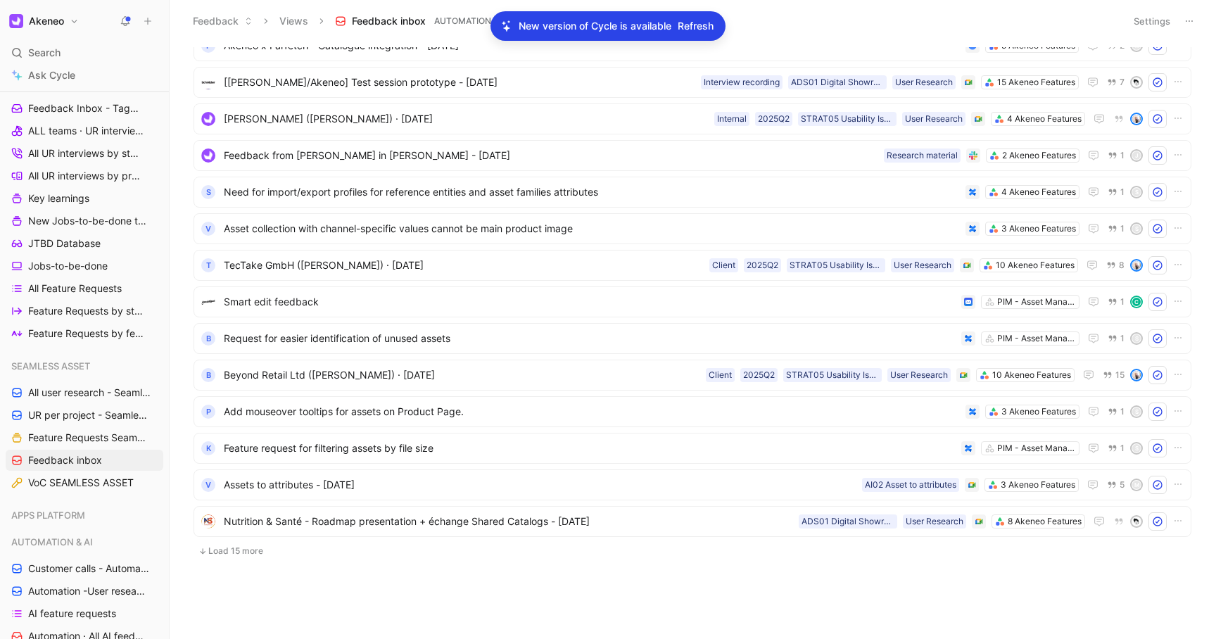
click at [239, 550] on button "Load 15 more" at bounding box center [693, 551] width 998 height 17
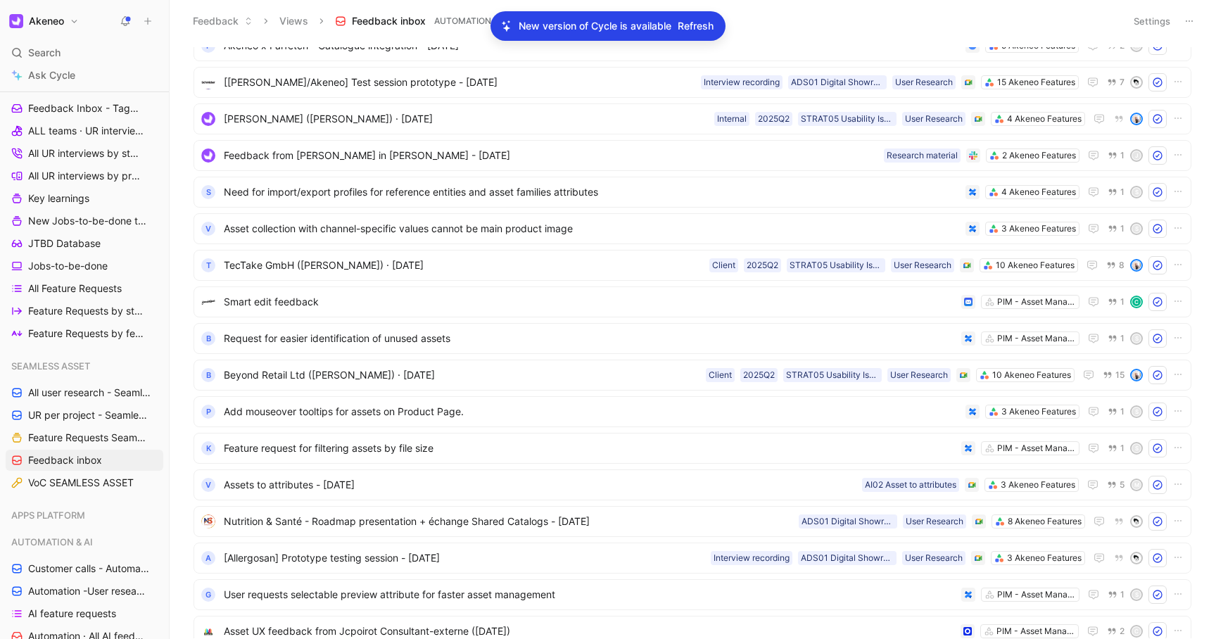
scroll to position [5515, 0]
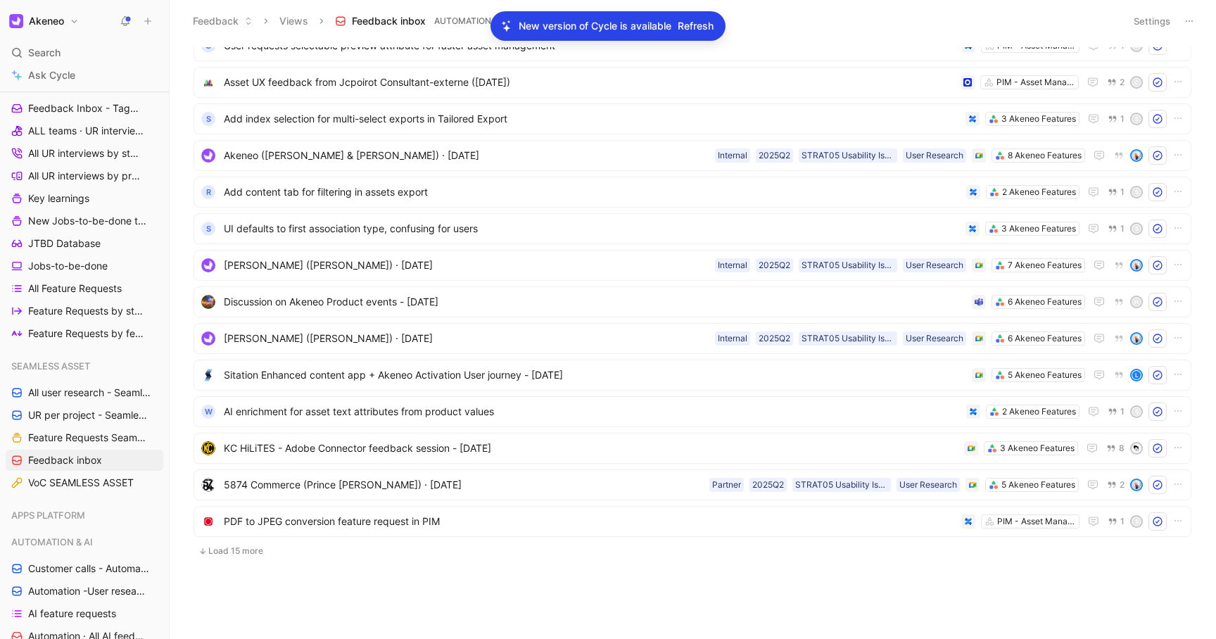
click at [236, 552] on button "Load 15 more" at bounding box center [693, 551] width 998 height 17
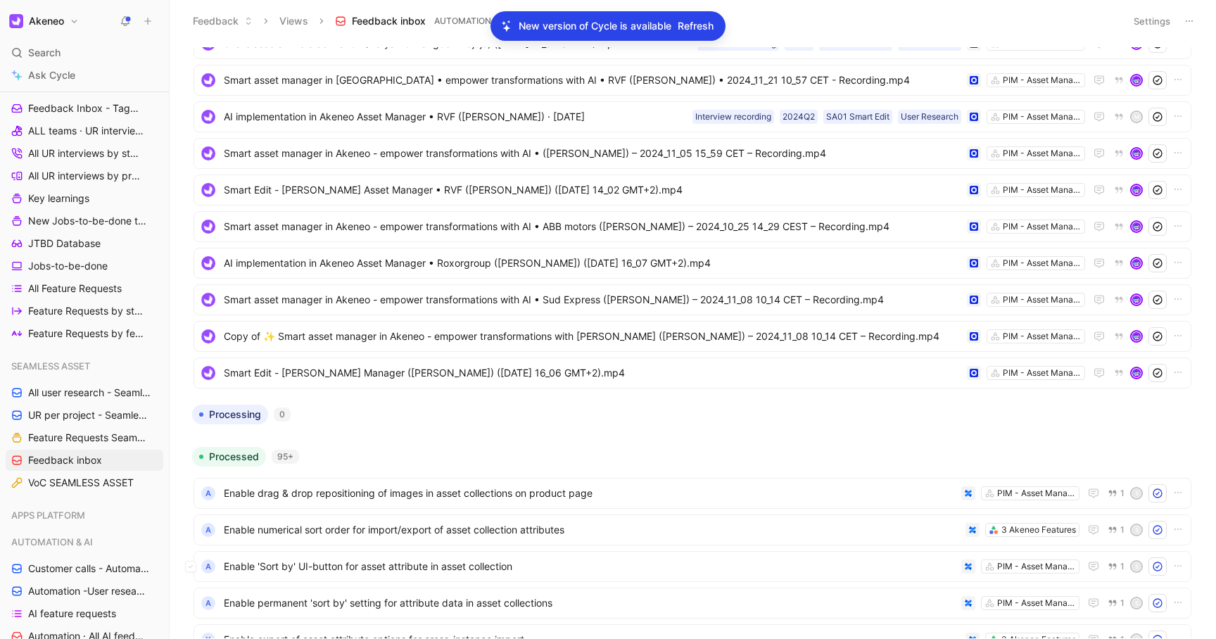
scroll to position [2662, 0]
click at [57, 20] on h1 "Akeneo" at bounding box center [46, 21] width 35 height 13
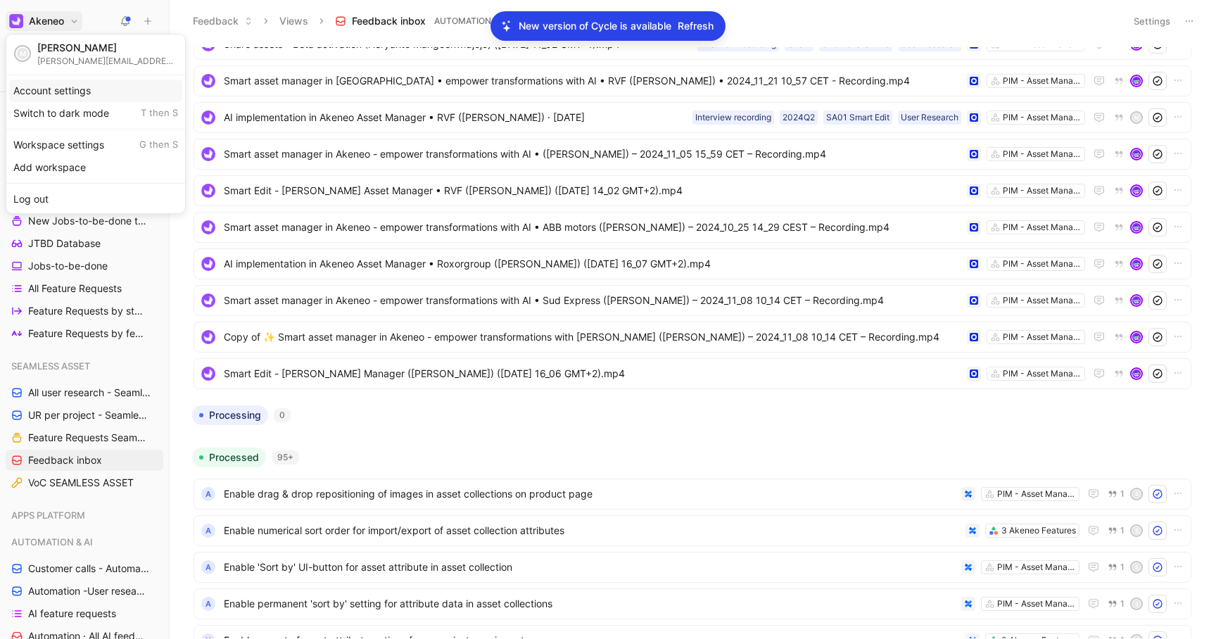
click at [70, 89] on div "Account settings" at bounding box center [95, 91] width 173 height 23
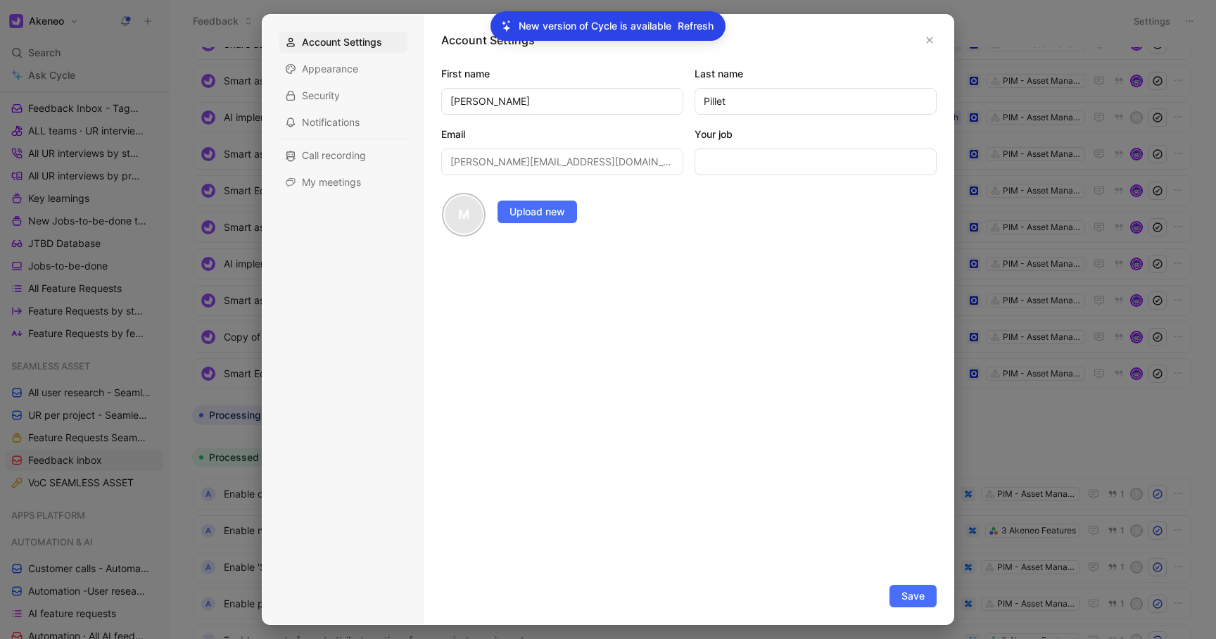
click at [158, 58] on div at bounding box center [608, 319] width 1216 height 639
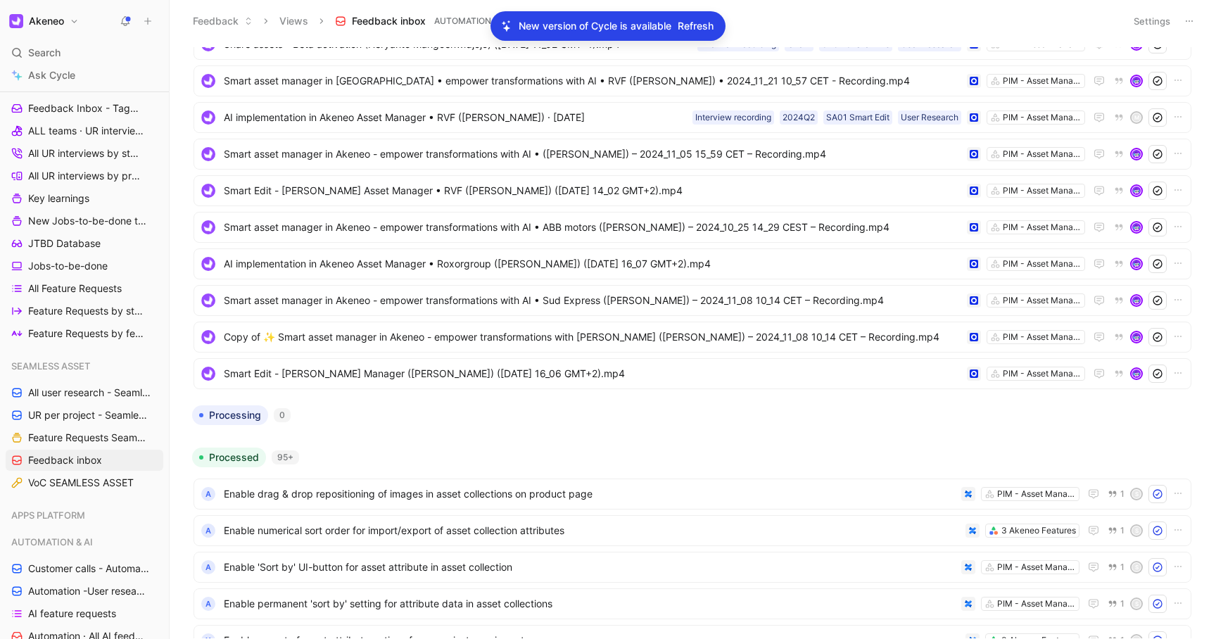
click at [68, 25] on button "Akeneo" at bounding box center [44, 21] width 77 height 20
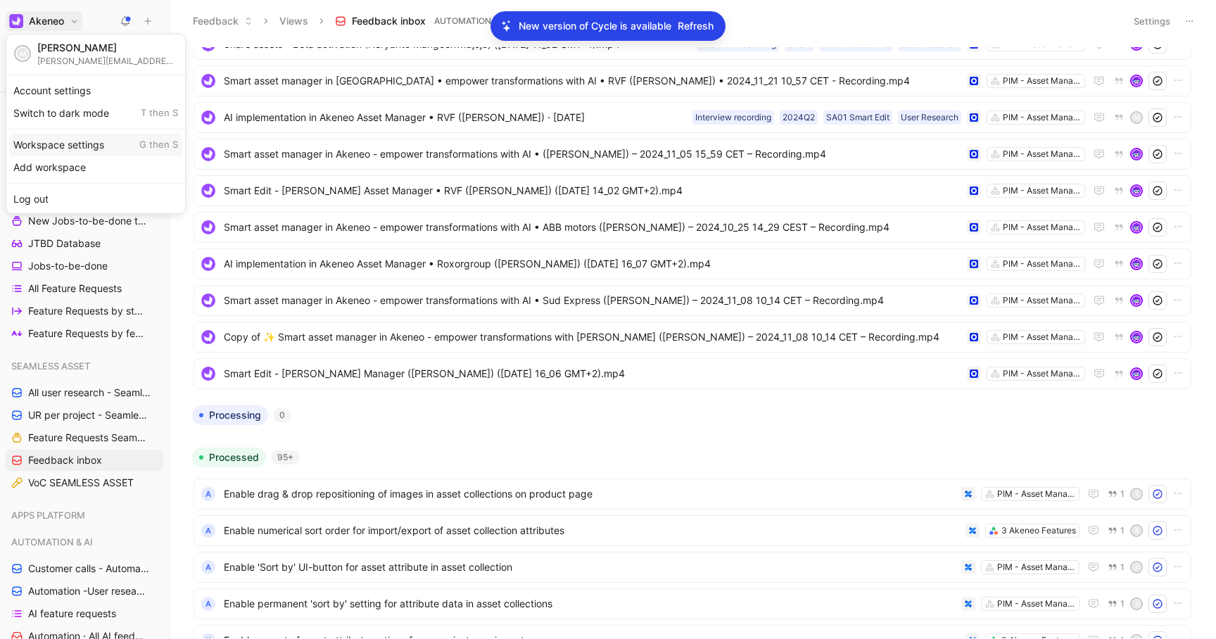
click at [57, 145] on div "Workspace settings G then S" at bounding box center [95, 145] width 173 height 23
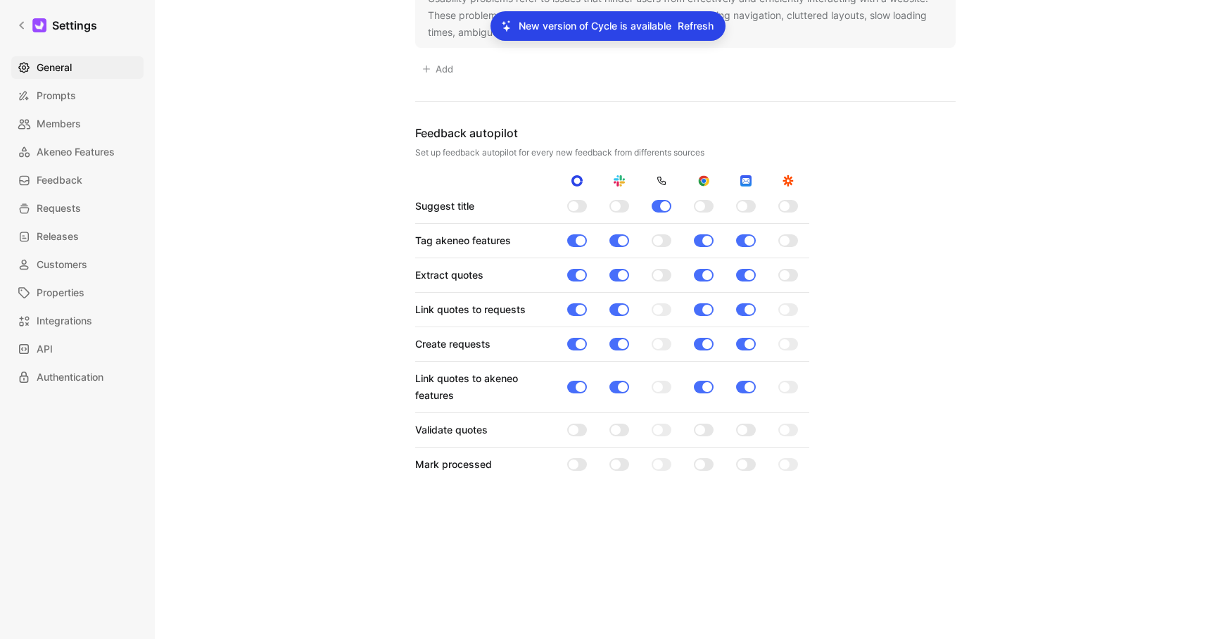
scroll to position [1612, 0]
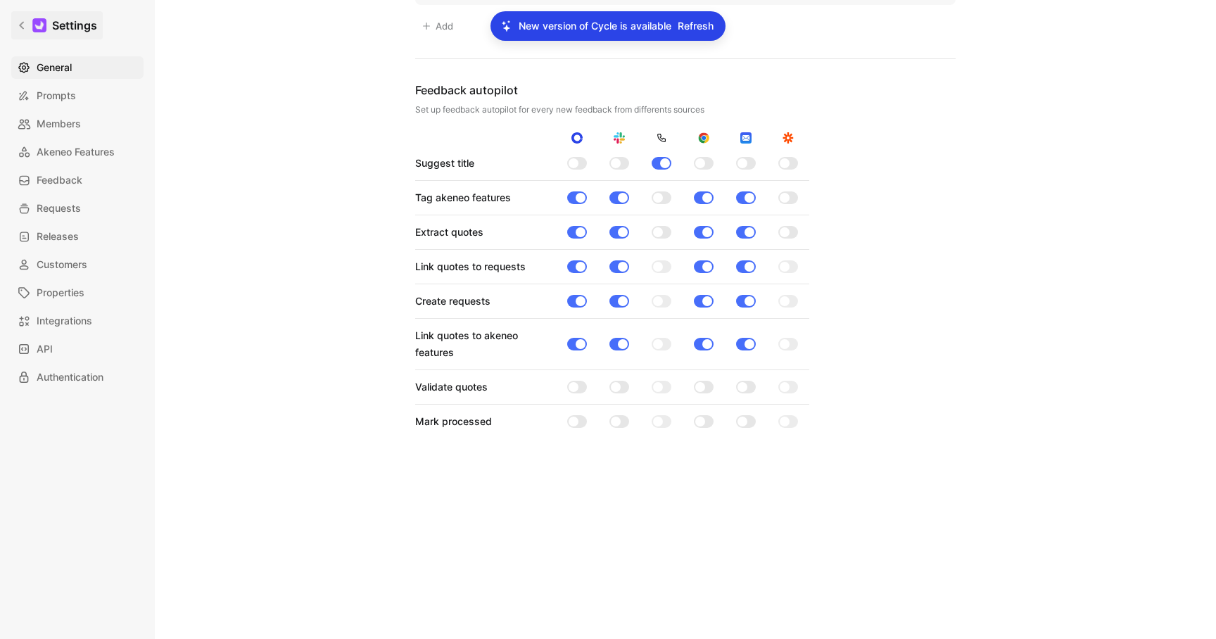
click at [22, 20] on icon at bounding box center [22, 25] width 10 height 10
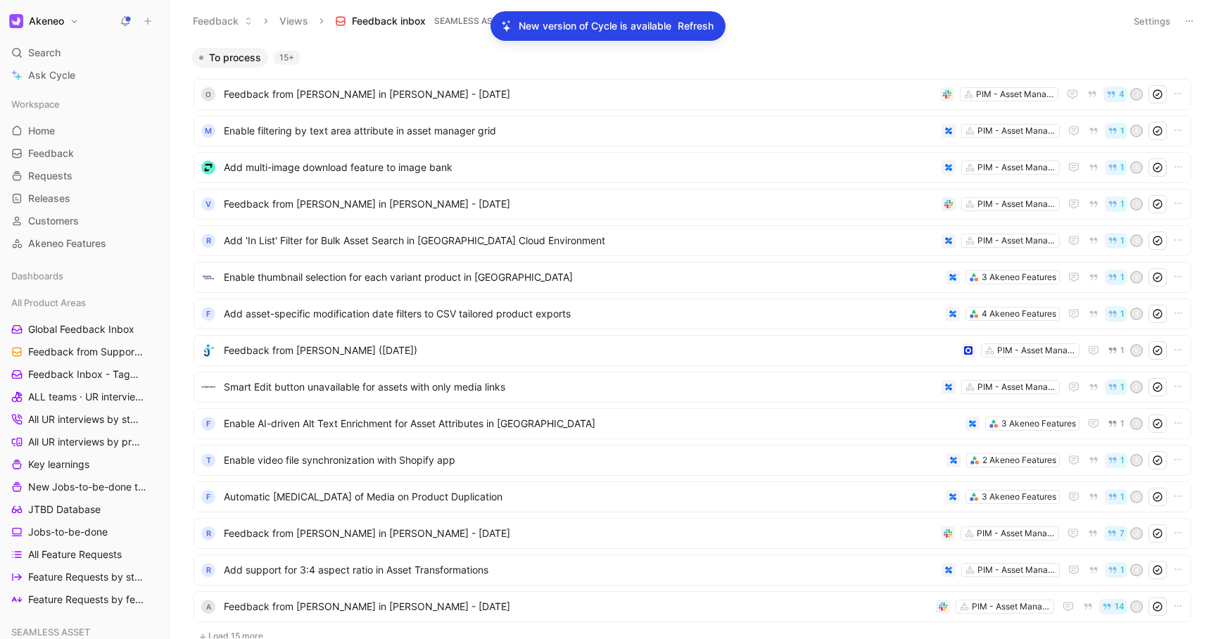
click at [66, 21] on button "Akeneo" at bounding box center [44, 21] width 77 height 20
click at [71, 89] on div "Account settings" at bounding box center [95, 91] width 173 height 23
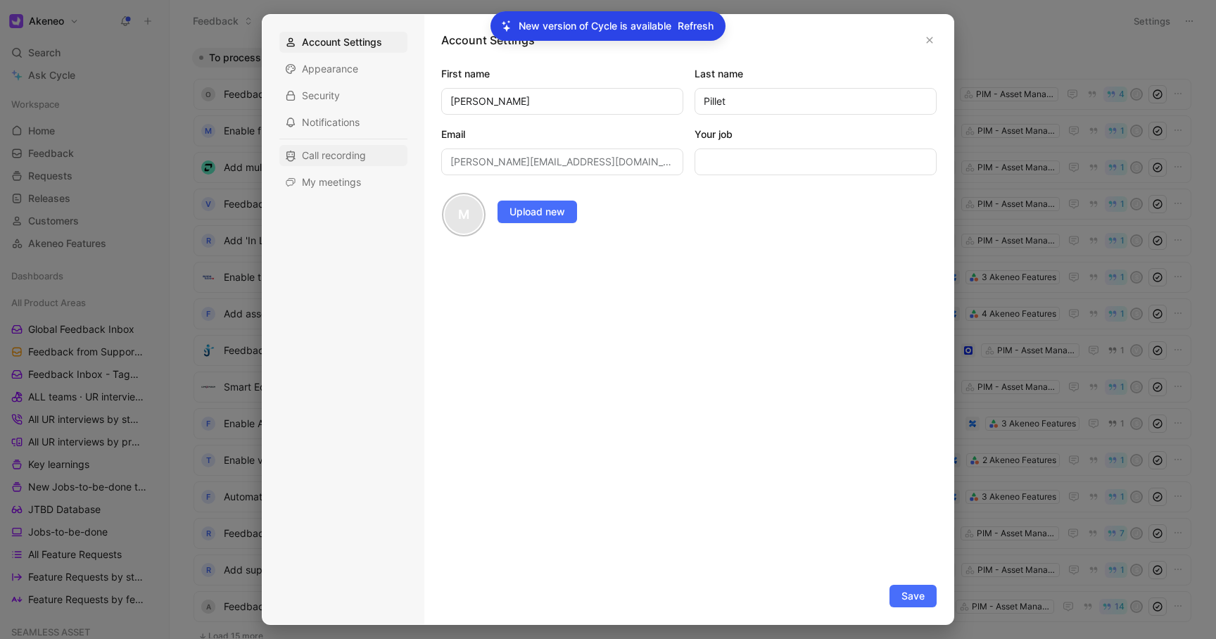
click at [355, 150] on span "Call recording" at bounding box center [334, 155] width 64 height 14
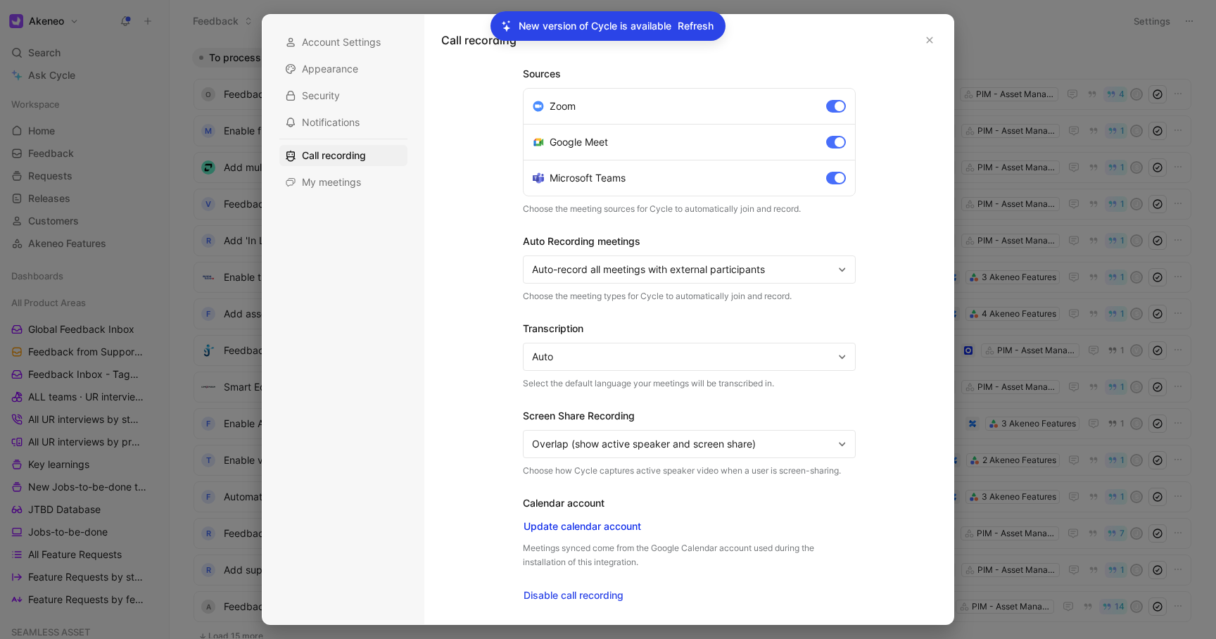
click at [614, 526] on span "Update calendar account" at bounding box center [583, 526] width 118 height 17
click at [871, 309] on div "Sources Zoom Google Meet Microsoft Teams Choose the meeting sources for Cycle t…" at bounding box center [689, 336] width 510 height 542
click at [840, 362] on button "Auto" at bounding box center [689, 357] width 333 height 28
click at [821, 267] on span "Auto-record all meetings" at bounding box center [682, 269] width 301 height 17
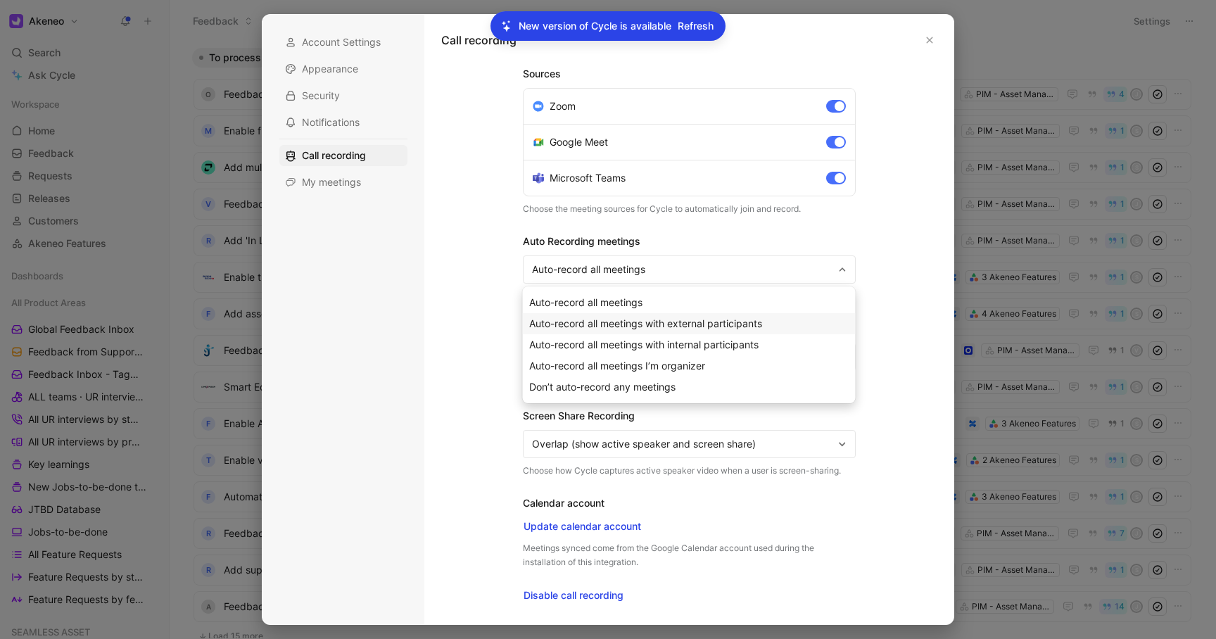
click at [770, 329] on div "Auto-record all meetings with external participants" at bounding box center [689, 323] width 320 height 17
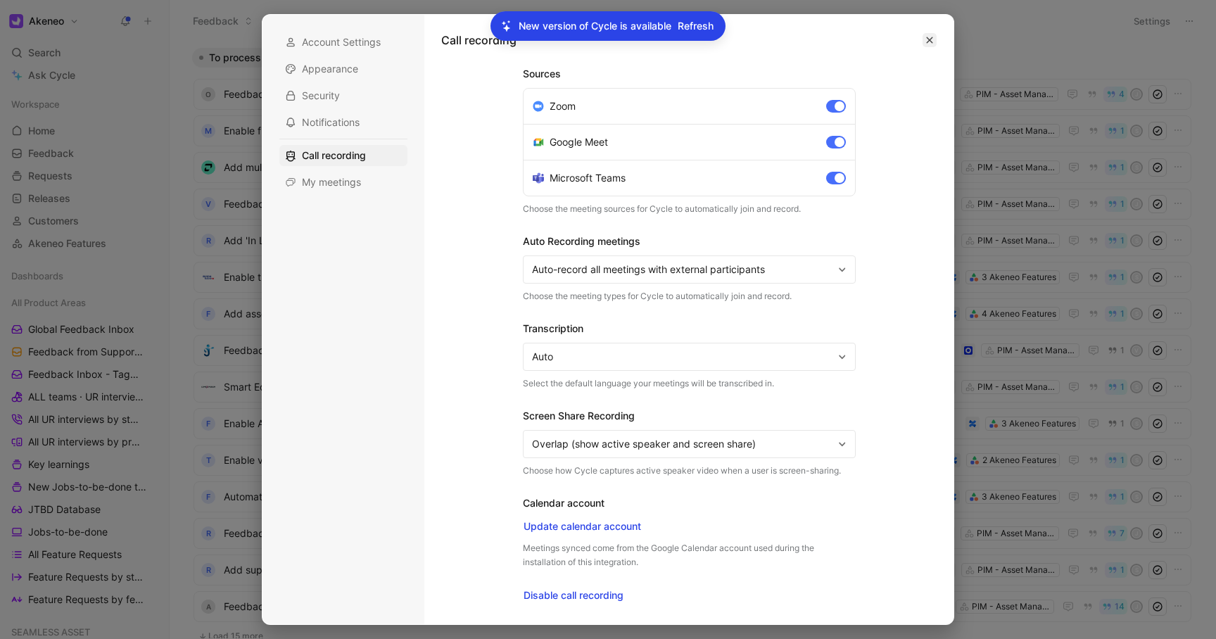
click at [935, 41] on button "button" at bounding box center [930, 40] width 14 height 14
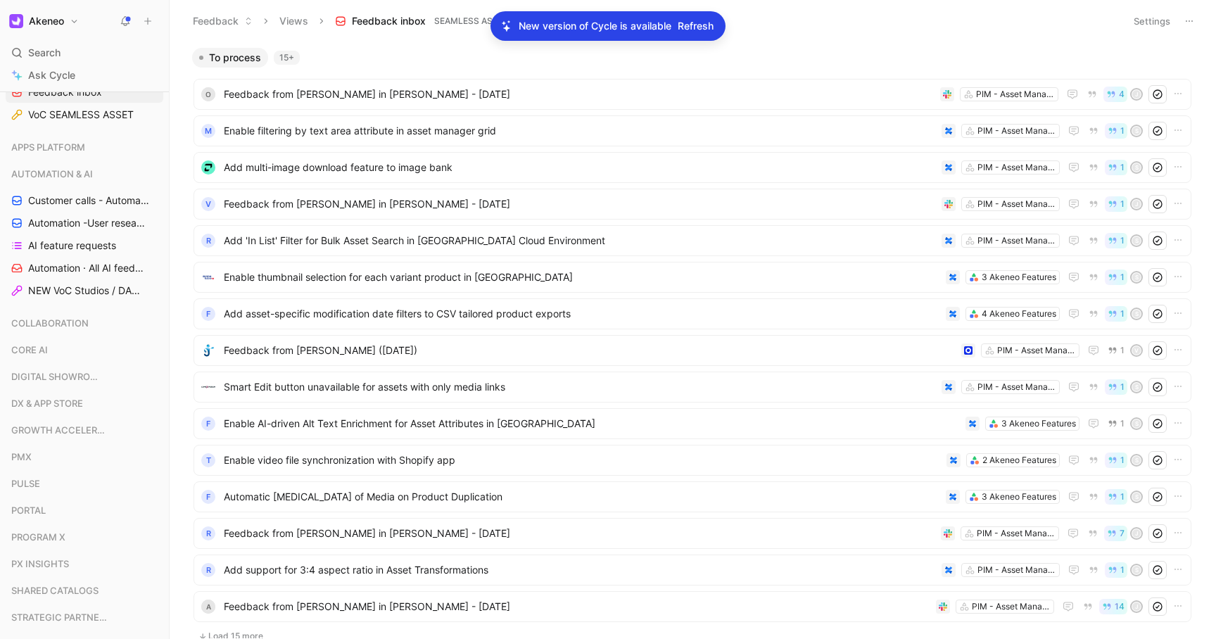
scroll to position [636, 0]
click at [44, 222] on span "Automation -User research per project" at bounding box center [85, 222] width 115 height 14
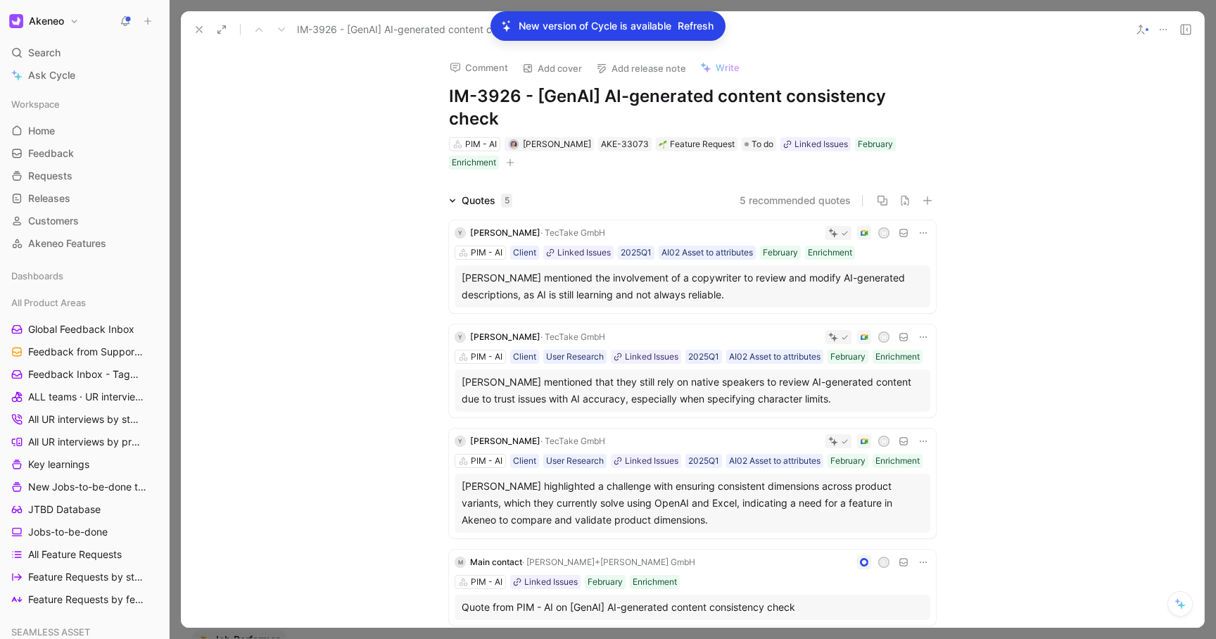
scroll to position [234, 0]
